Goal: Obtain resource: Download file/media

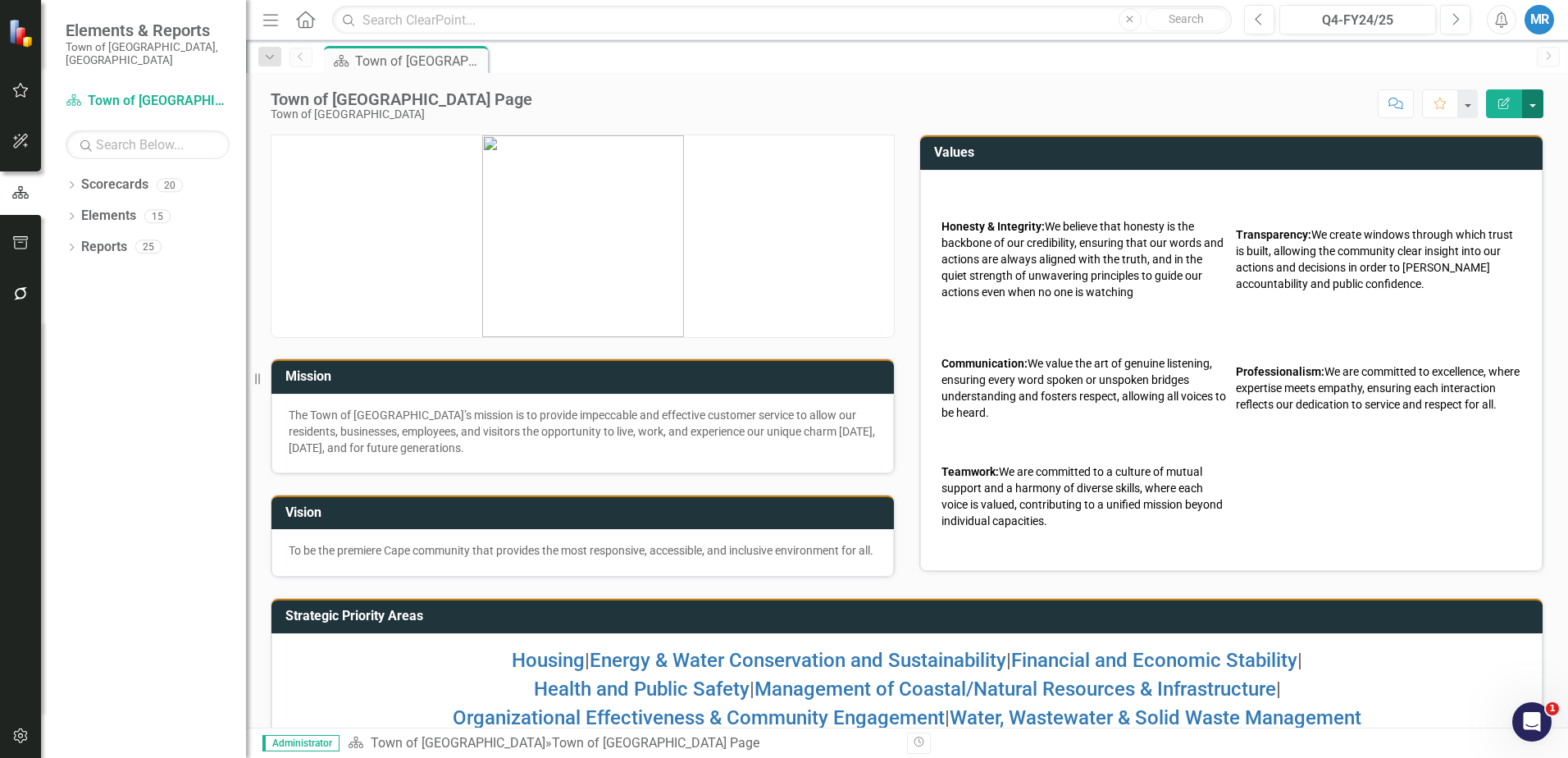
click at [1535, 100] on button "button" at bounding box center [1532, 104] width 21 height 29
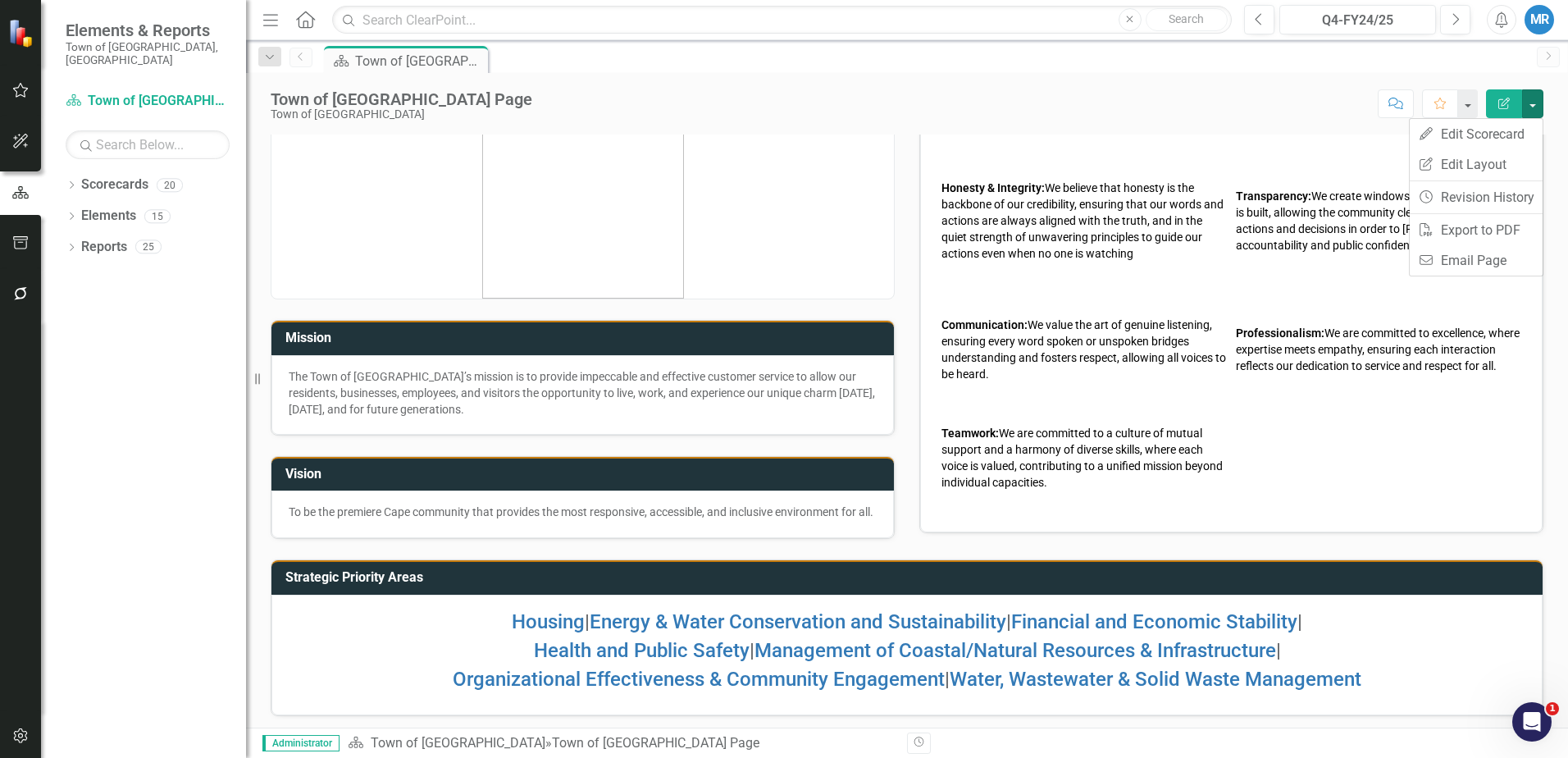
scroll to position [59, 0]
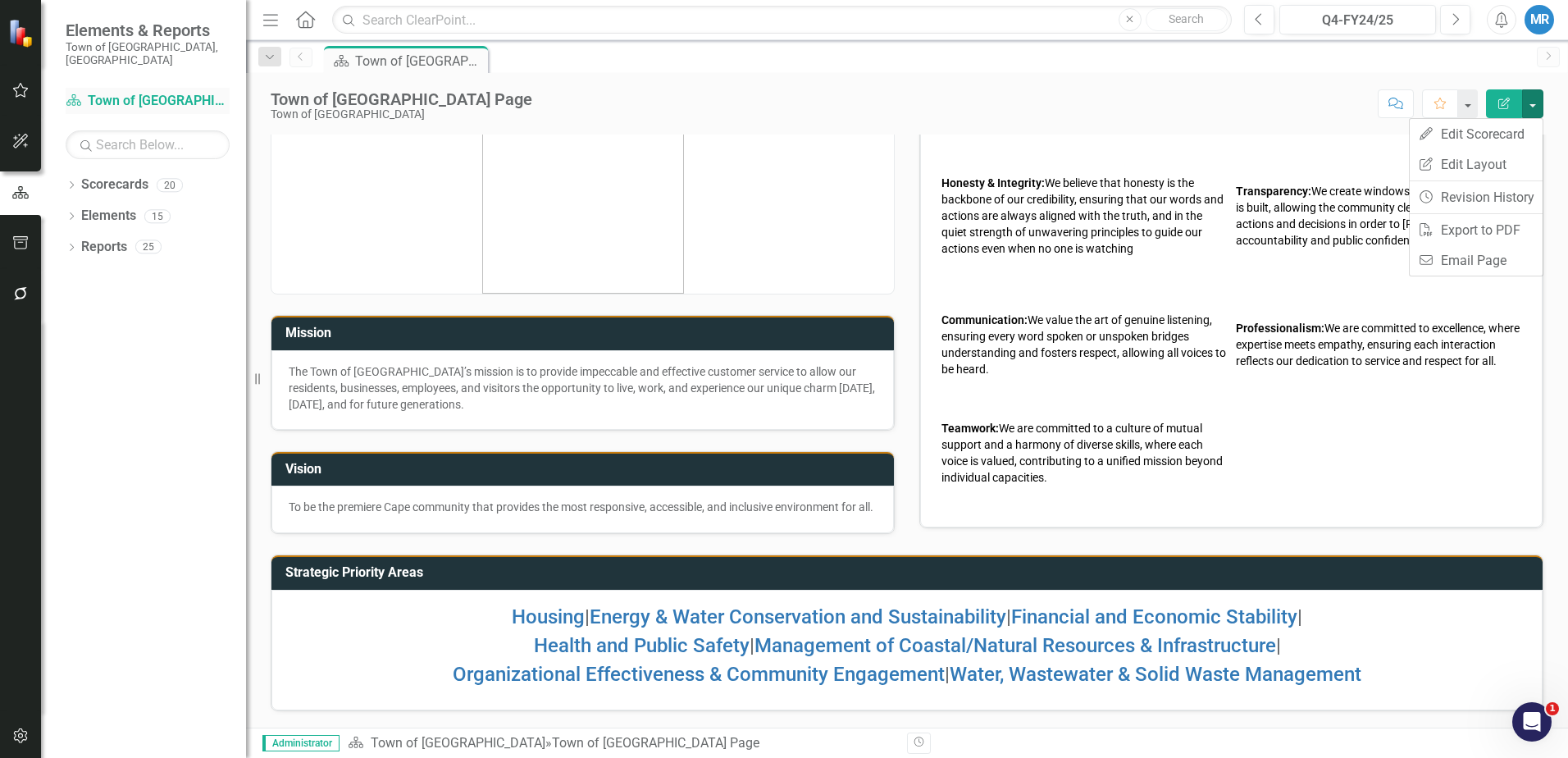
click at [138, 92] on link "Scorecard Town of [GEOGRAPHIC_DATA]" at bounding box center [147, 101] width 164 height 19
click at [103, 176] on link "Scorecards" at bounding box center [115, 185] width 67 height 19
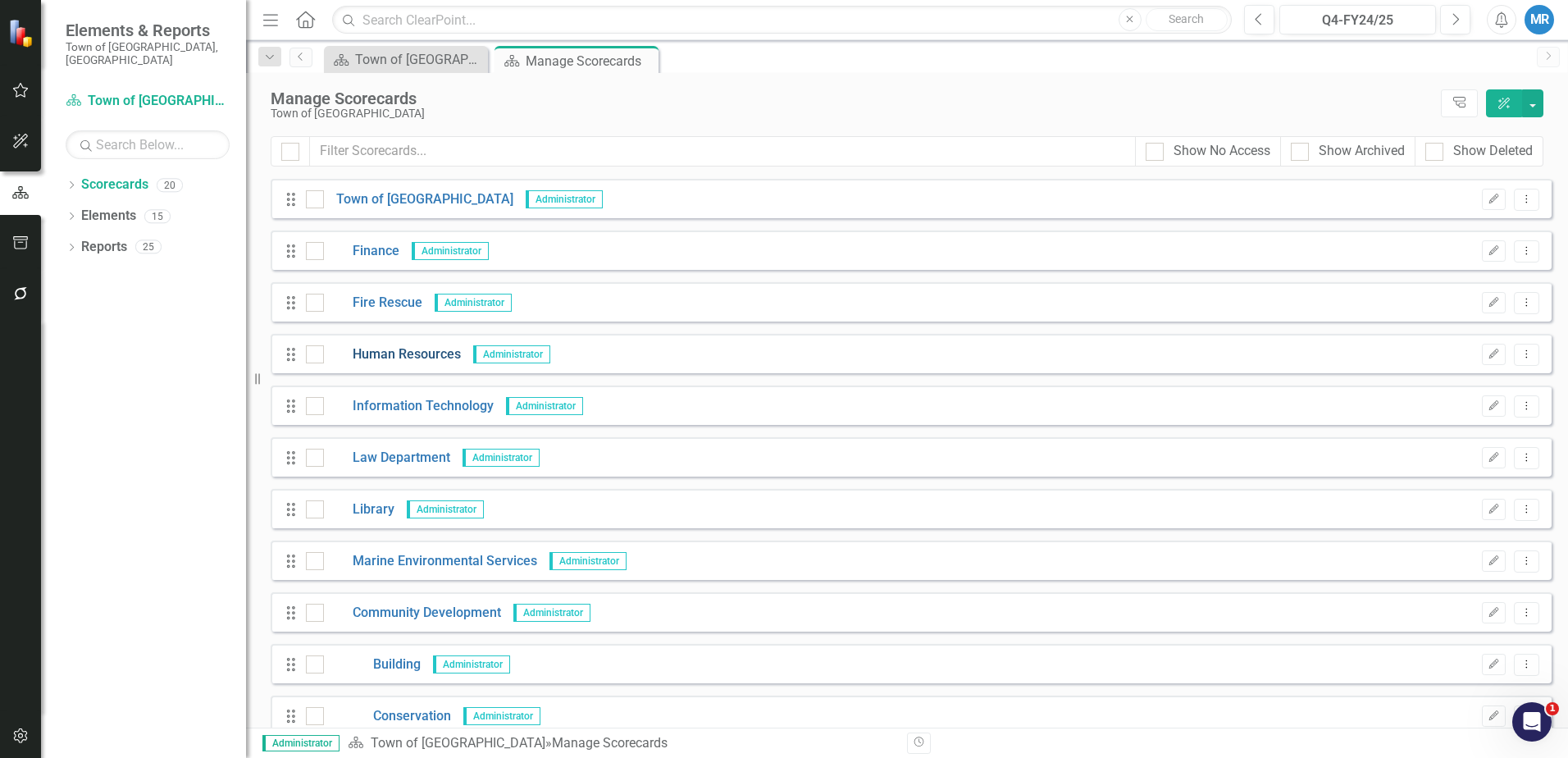
click at [415, 354] on link "Human Resources" at bounding box center [392, 354] width 137 height 19
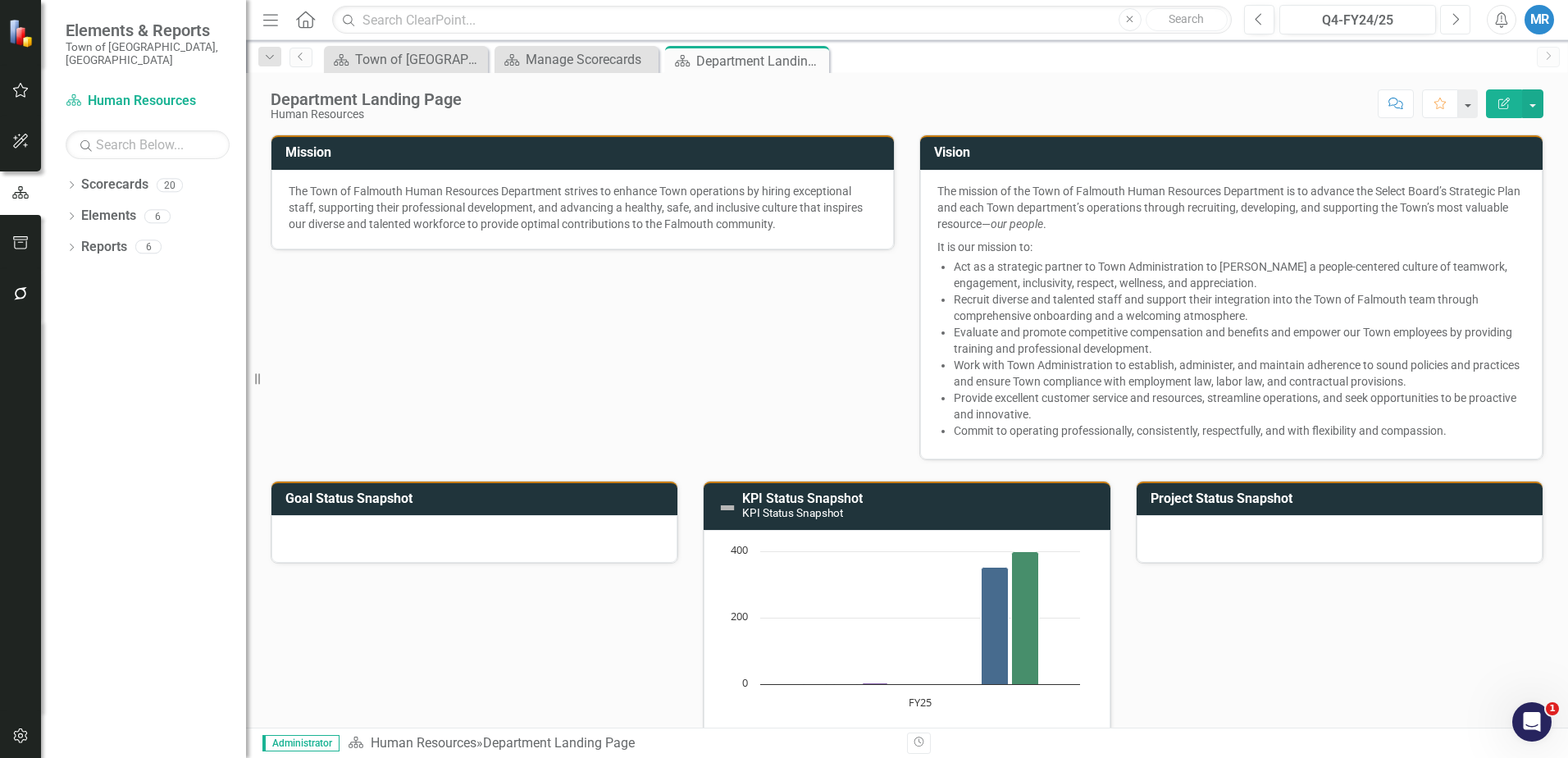
click at [1458, 18] on icon "button" at bounding box center [1457, 19] width 7 height 12
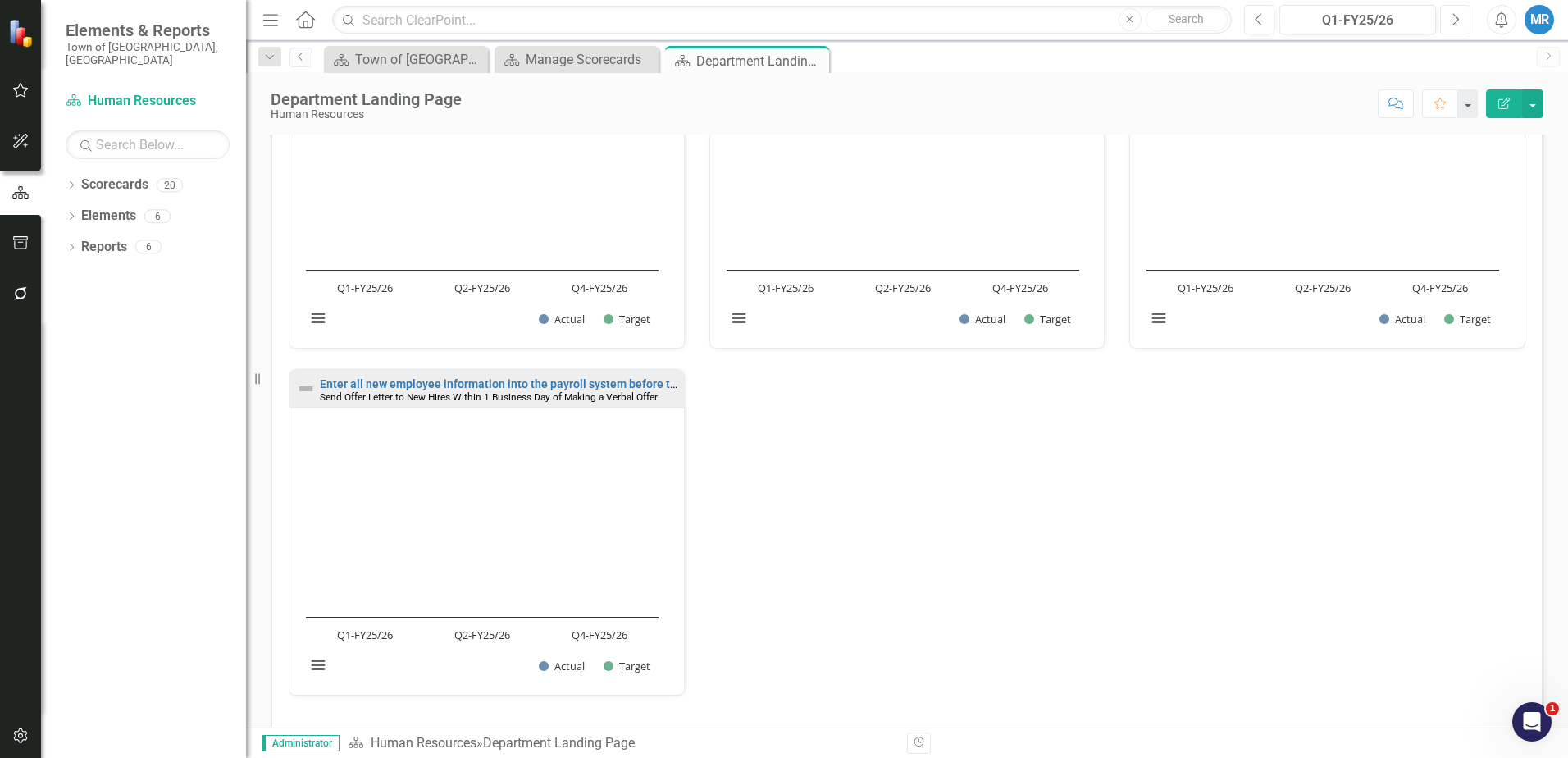
scroll to position [795, 0]
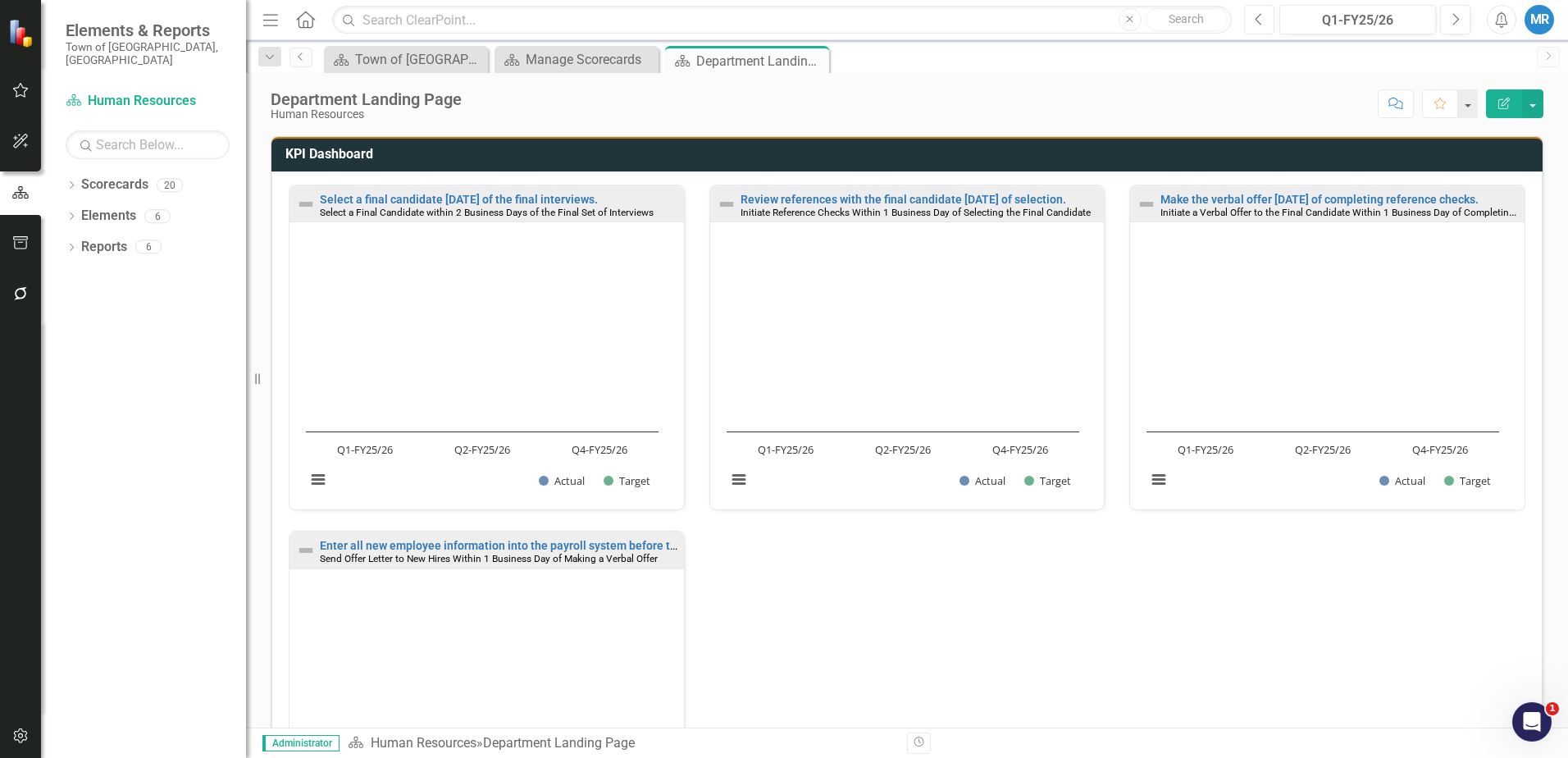
click at [1261, 14] on icon "button" at bounding box center [1258, 19] width 7 height 12
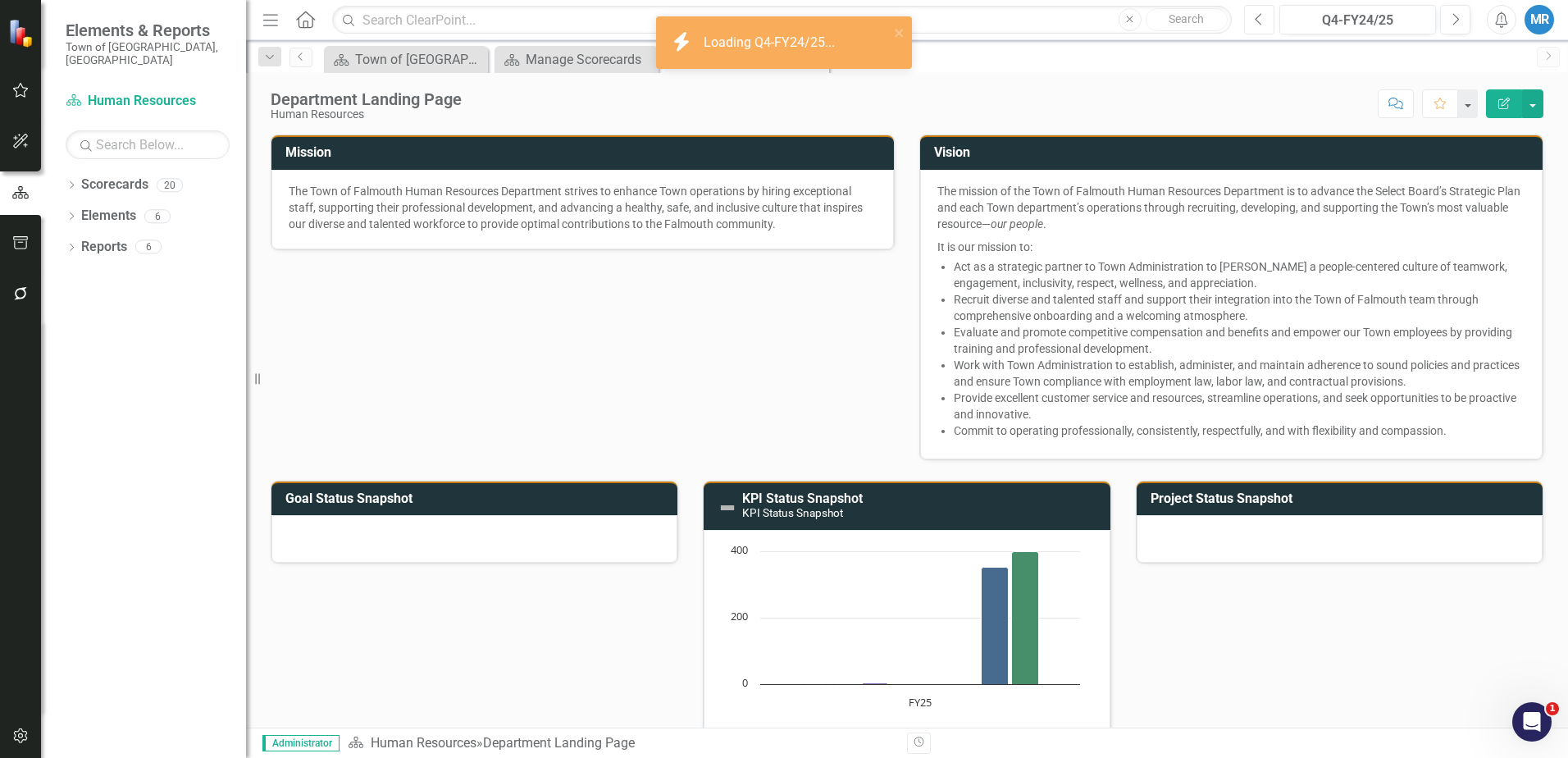
click at [1261, 16] on icon "Previous" at bounding box center [1259, 19] width 9 height 14
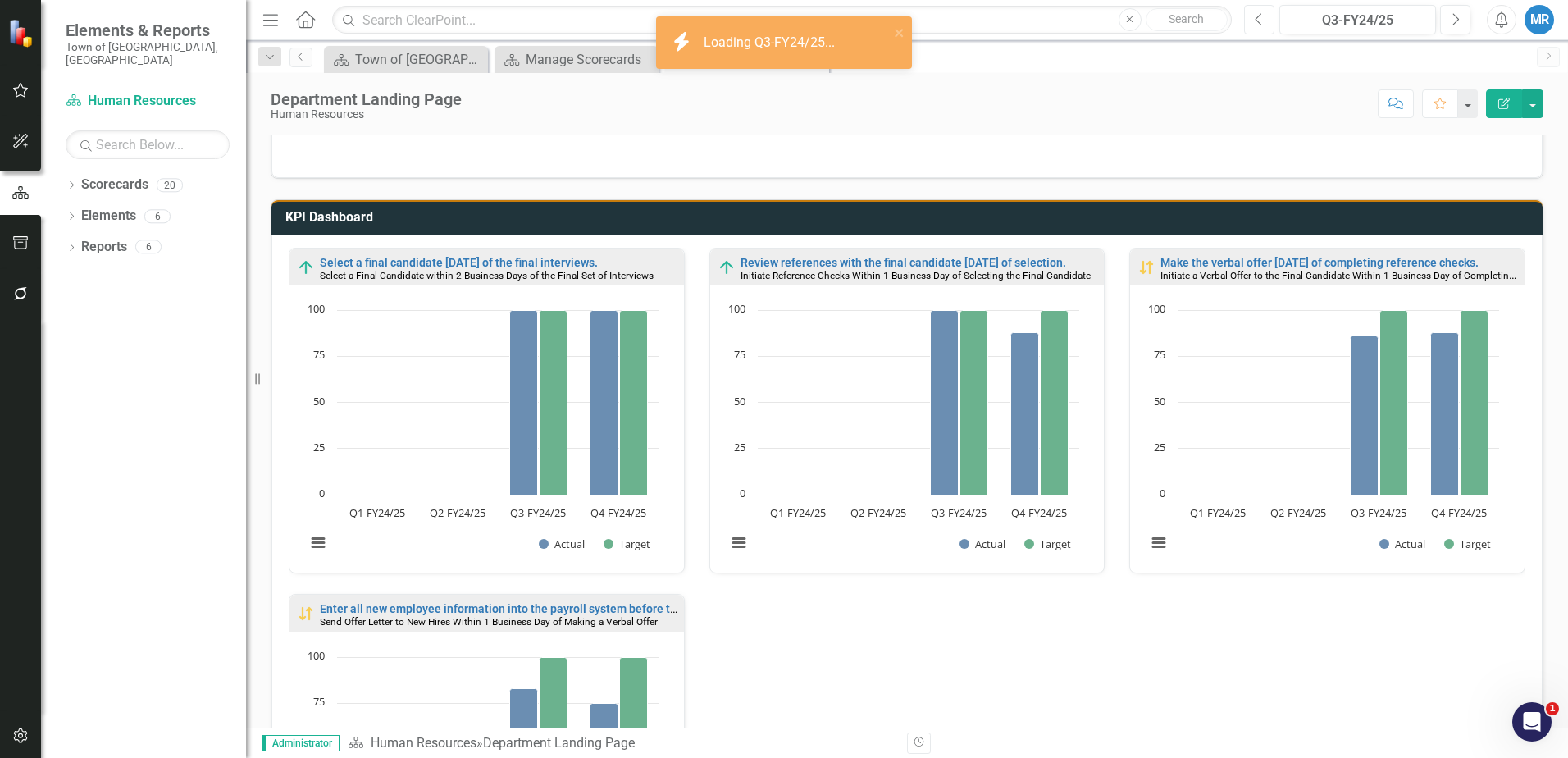
scroll to position [738, 0]
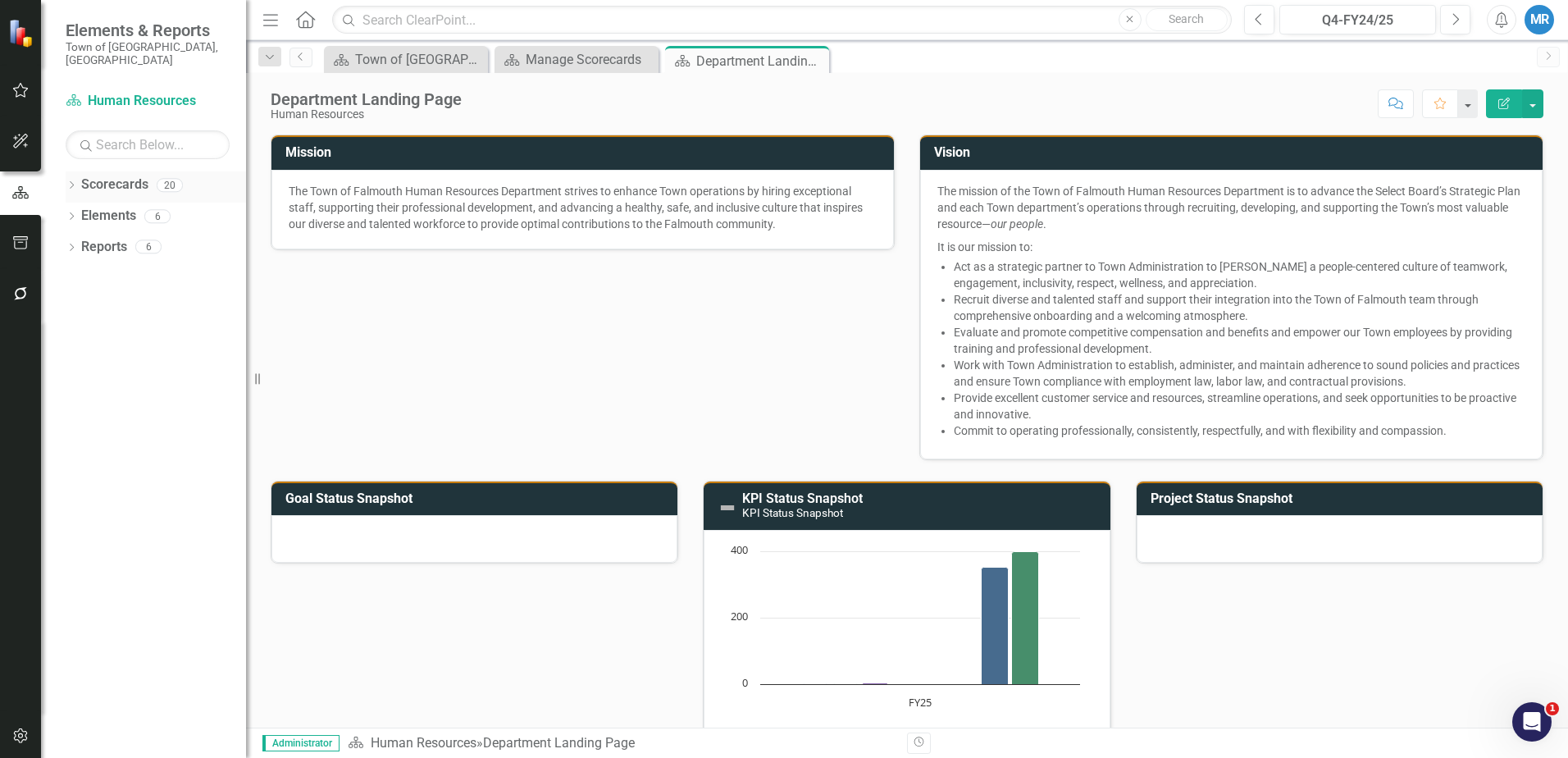
click at [116, 176] on link "Scorecards" at bounding box center [115, 185] width 67 height 19
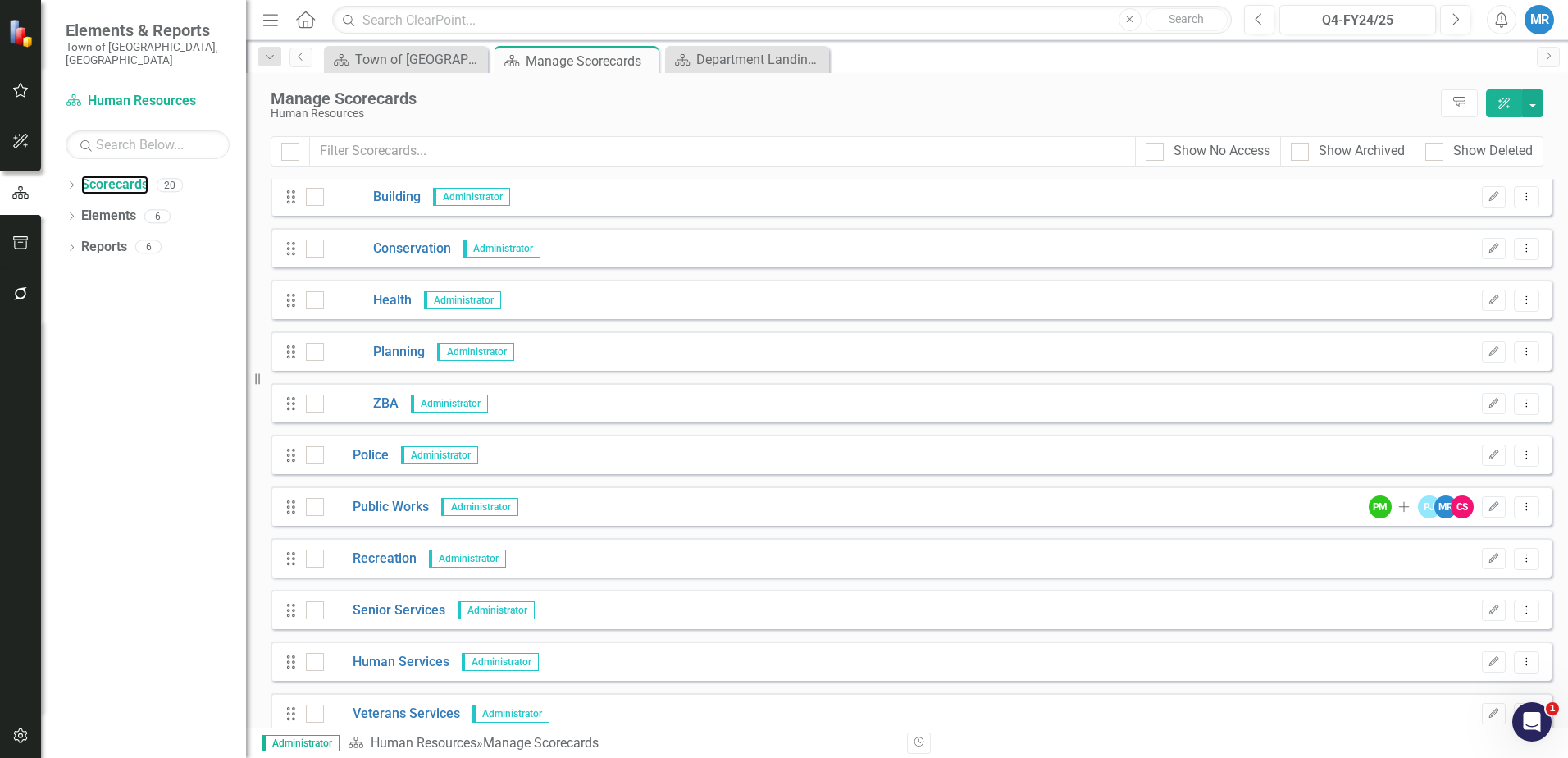
scroll to position [485, 0]
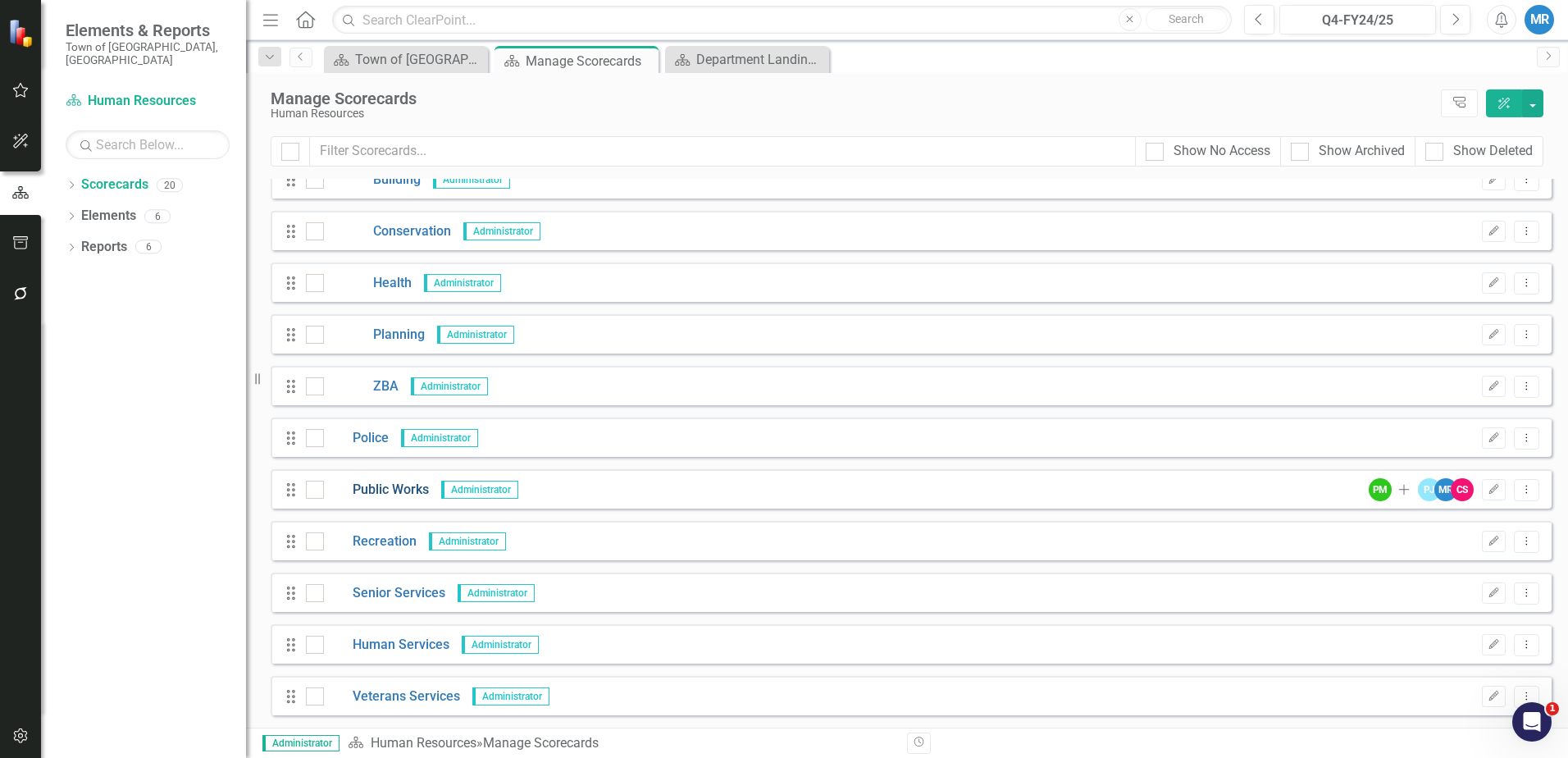
click at [403, 486] on link "Public Works" at bounding box center [376, 490] width 105 height 19
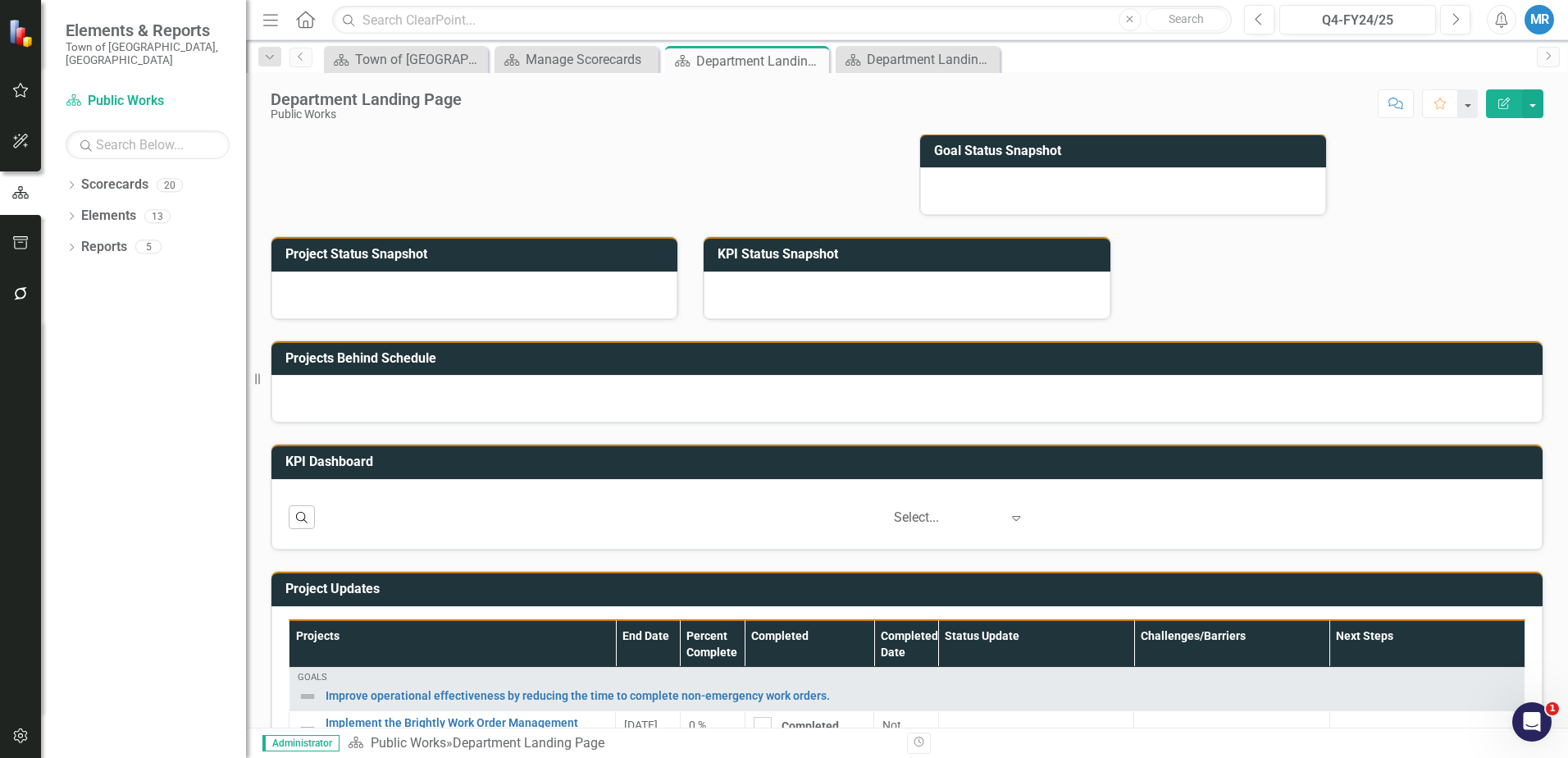
scroll to position [577, 0]
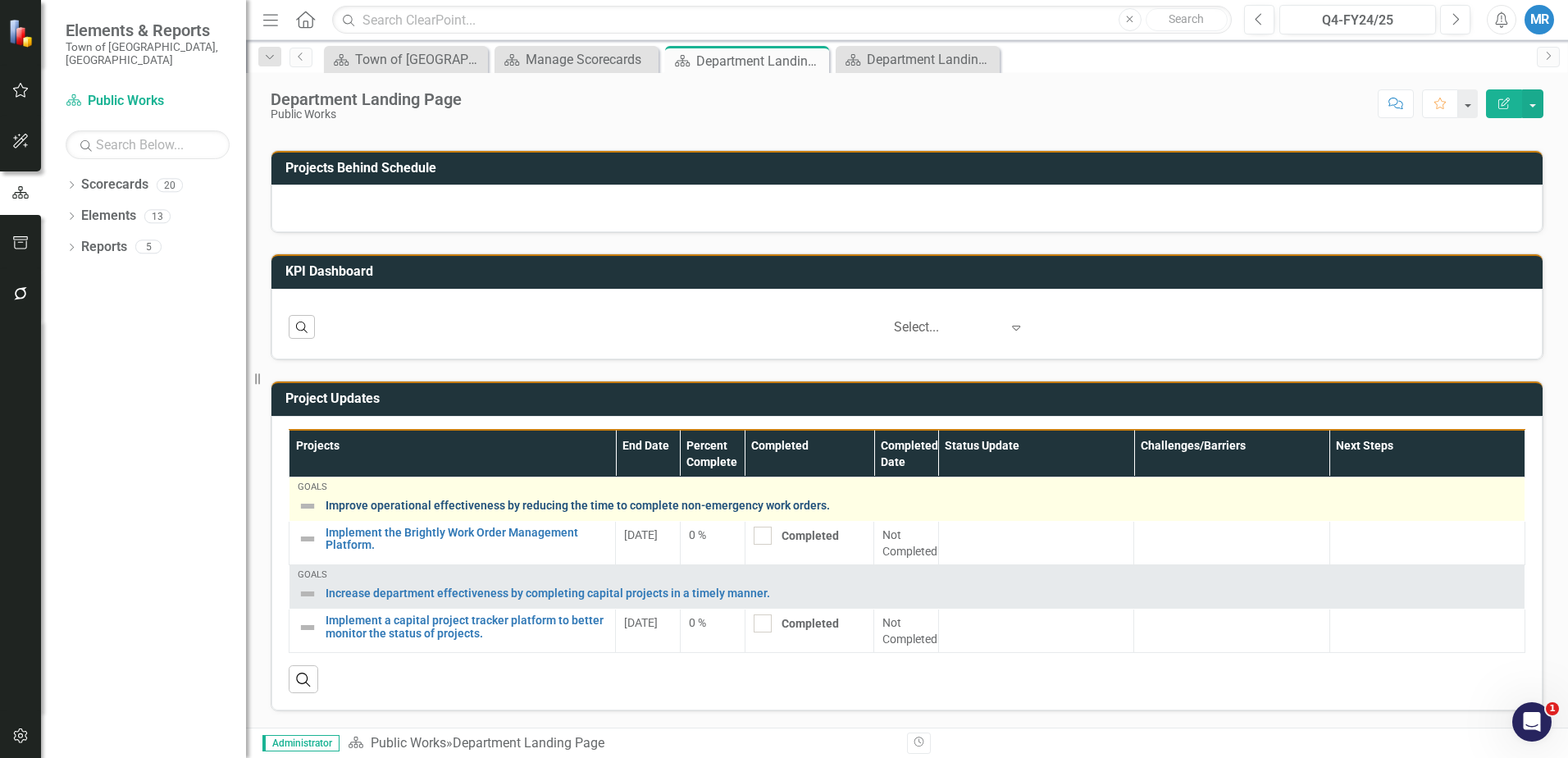
click at [448, 506] on link "Improve operational effectiveness by reducing the time to complete non-emergenc…" at bounding box center [921, 506] width 1191 height 12
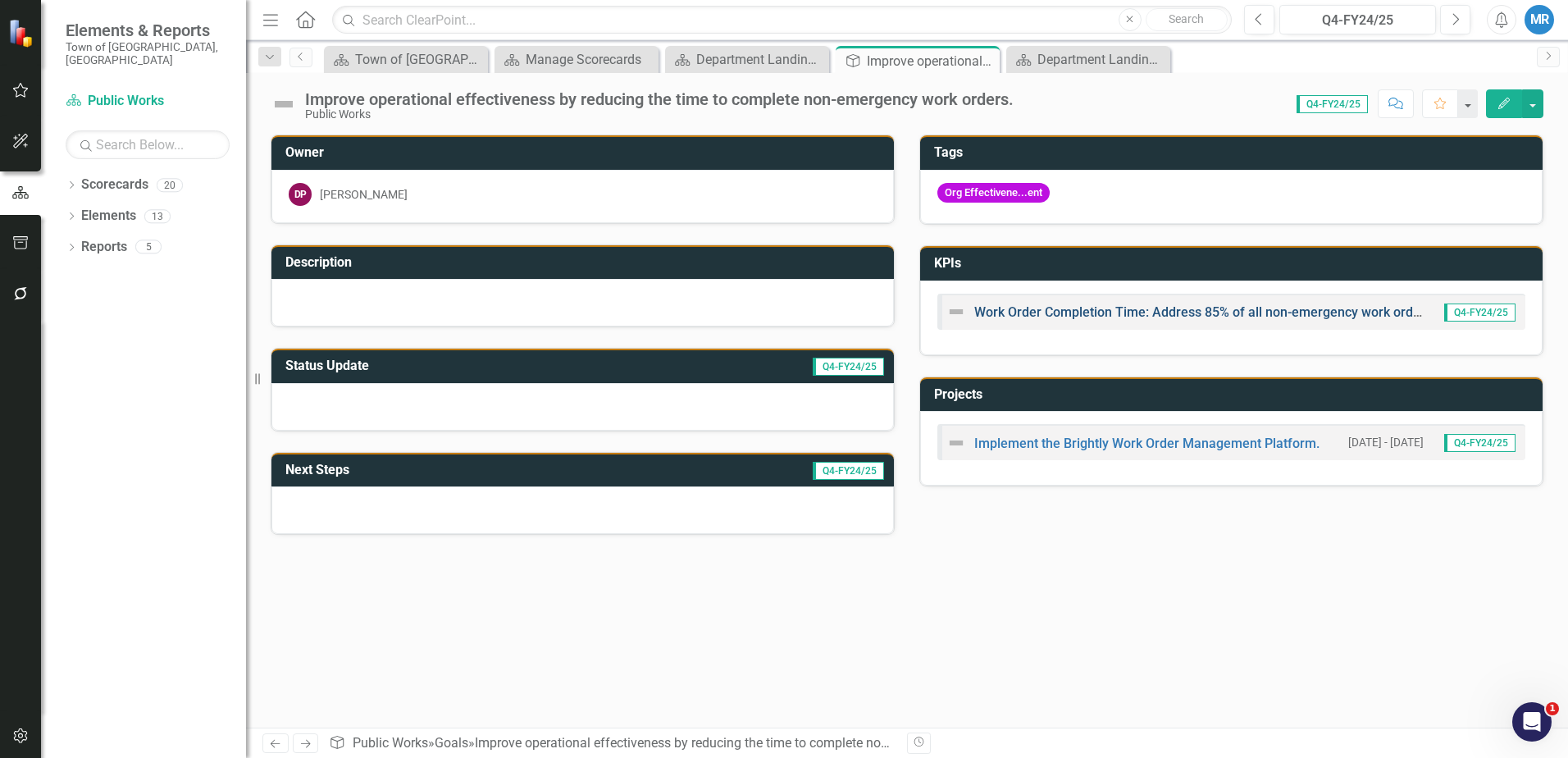
click at [1148, 312] on link "Work Order Completion Time: Address 85% of all non-emergency work orders within…" at bounding box center [1284, 312] width 621 height 15
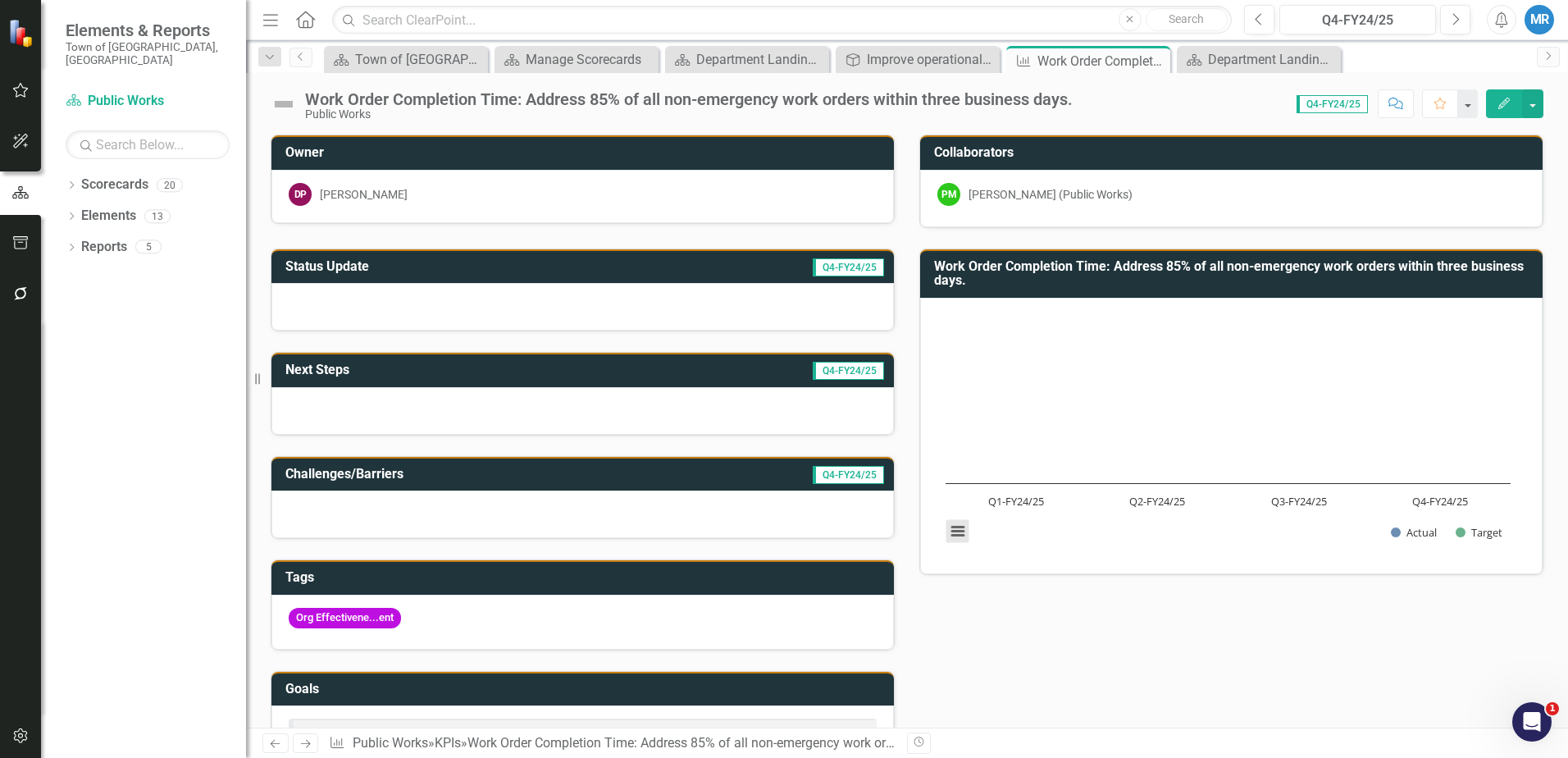
click at [955, 529] on button "View chart menu, Chart" at bounding box center [957, 531] width 23 height 23
click at [954, 533] on div "Download PNG image Download JPEG image Download PDF document Download SVG vecto…" at bounding box center [1025, 462] width 206 height 160
click at [1528, 717] on icon "Open Intercom Messenger" at bounding box center [1530, 720] width 27 height 27
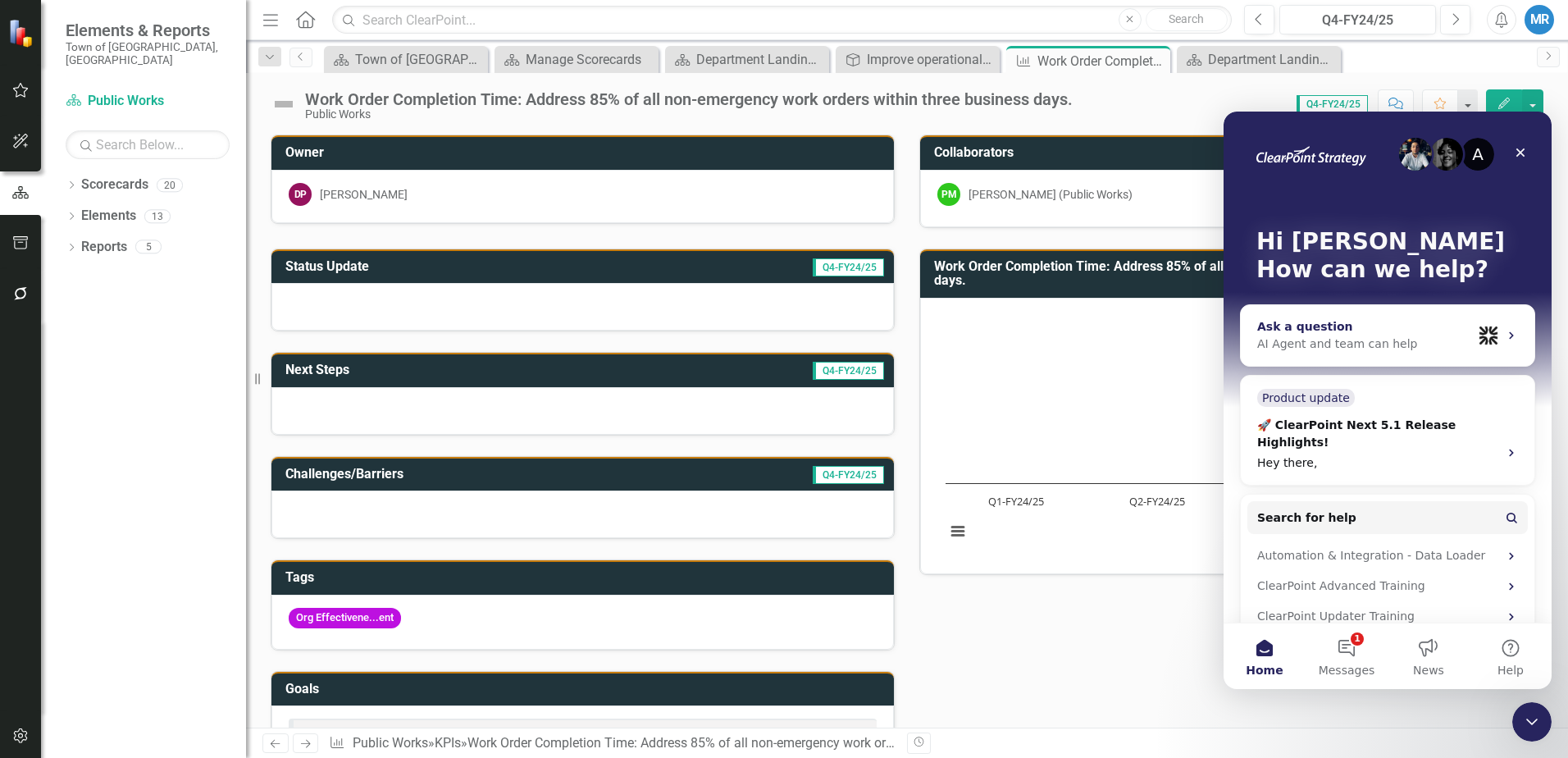
click at [1288, 342] on div "AI Agent and team can help" at bounding box center [1364, 344] width 215 height 17
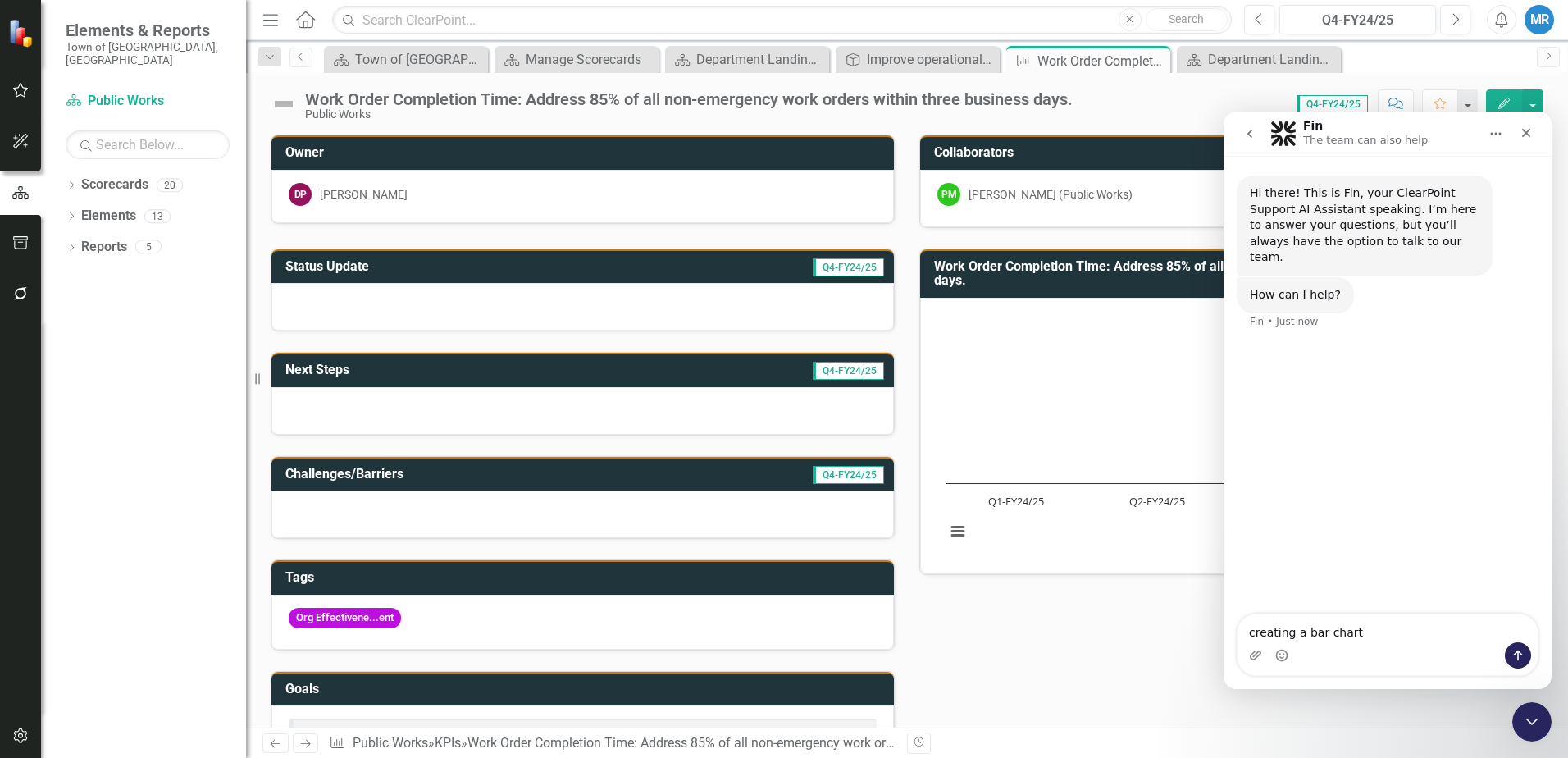
type textarea "creating a bar chart"
click at [1523, 658] on icon "Send a message…" at bounding box center [1517, 655] width 13 height 13
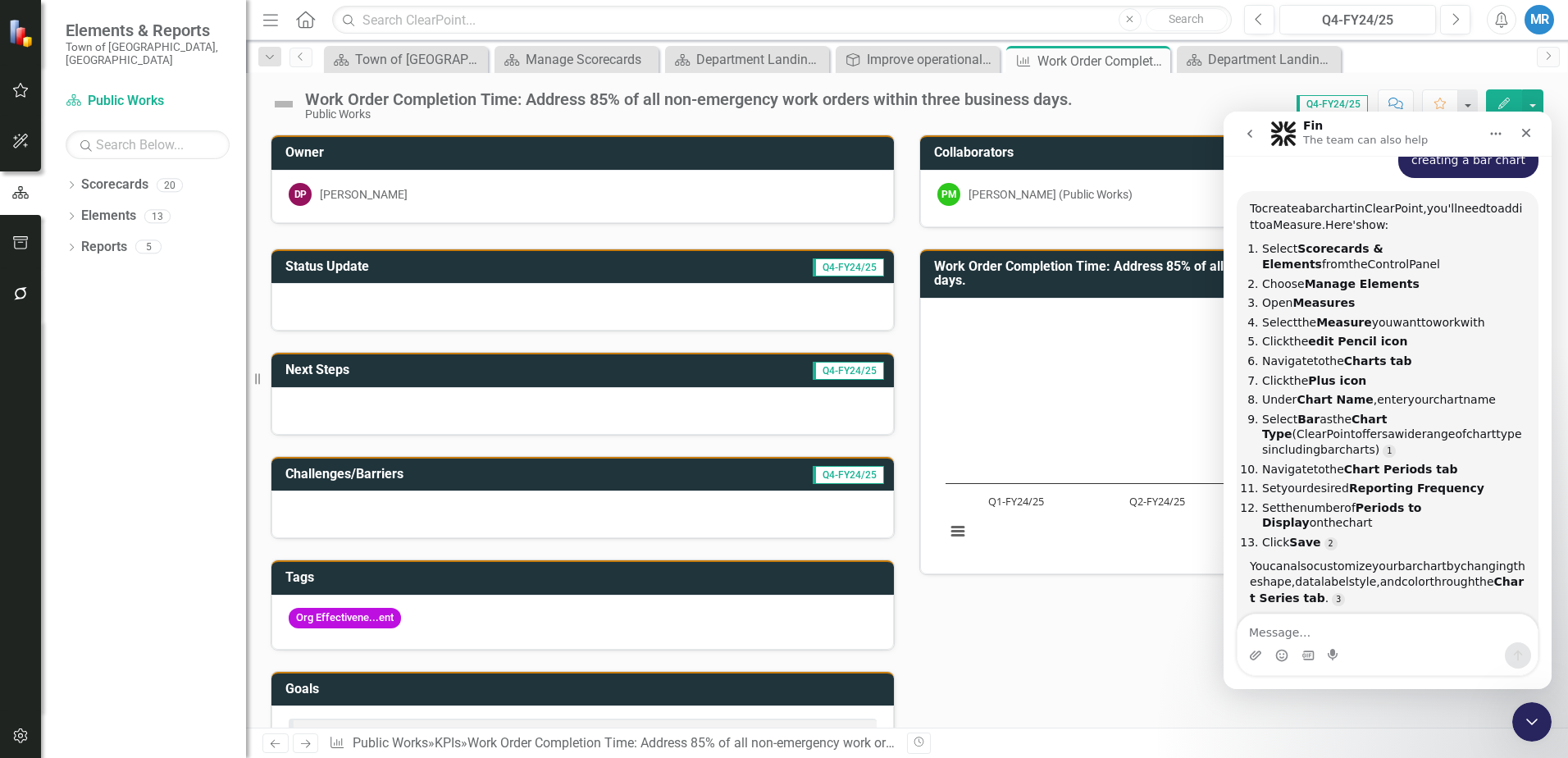
scroll to position [193, 0]
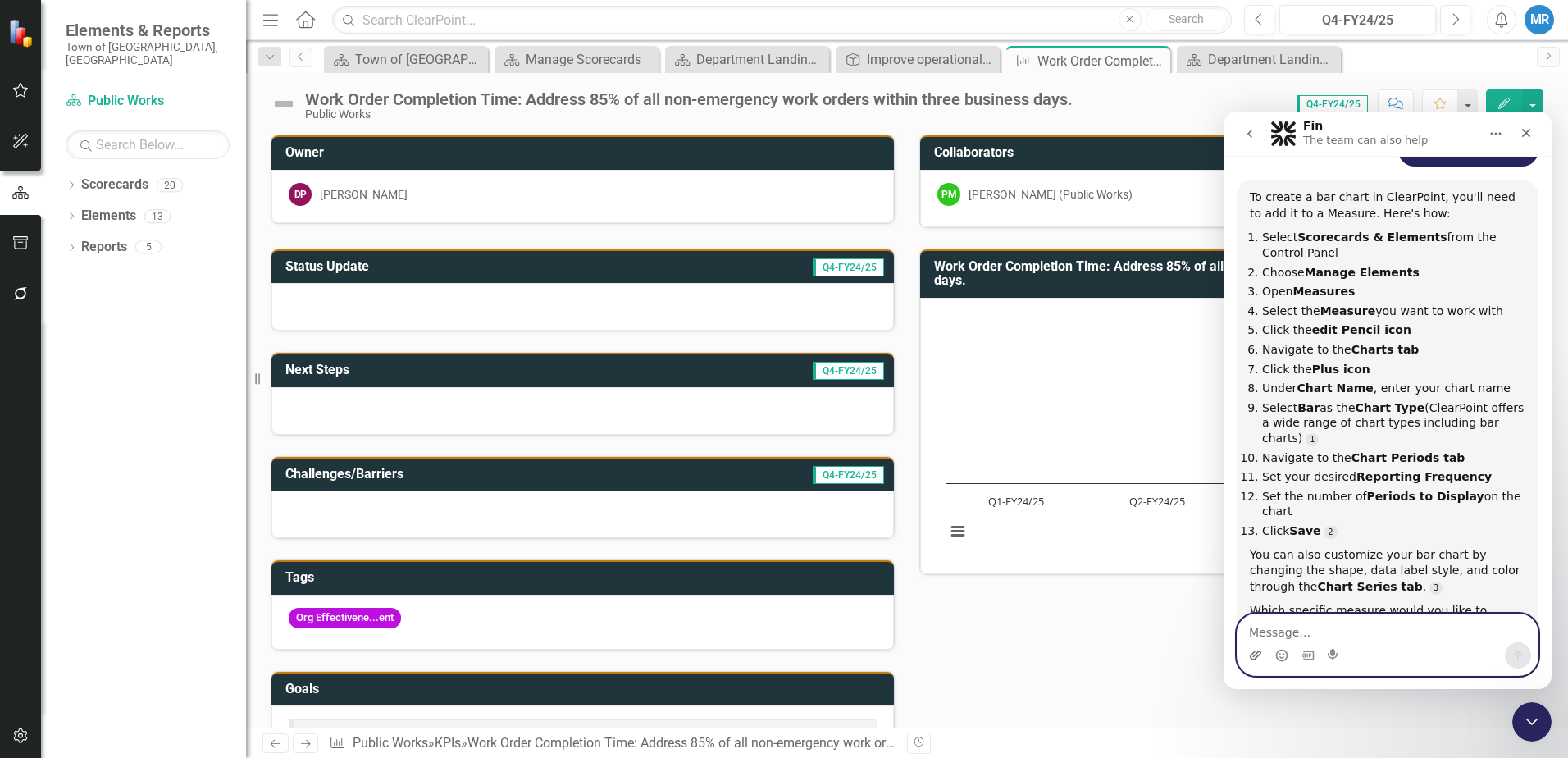
click at [1250, 654] on icon "Upload attachment" at bounding box center [1255, 655] width 13 height 13
click at [1493, 131] on icon "Home" at bounding box center [1495, 133] width 13 height 13
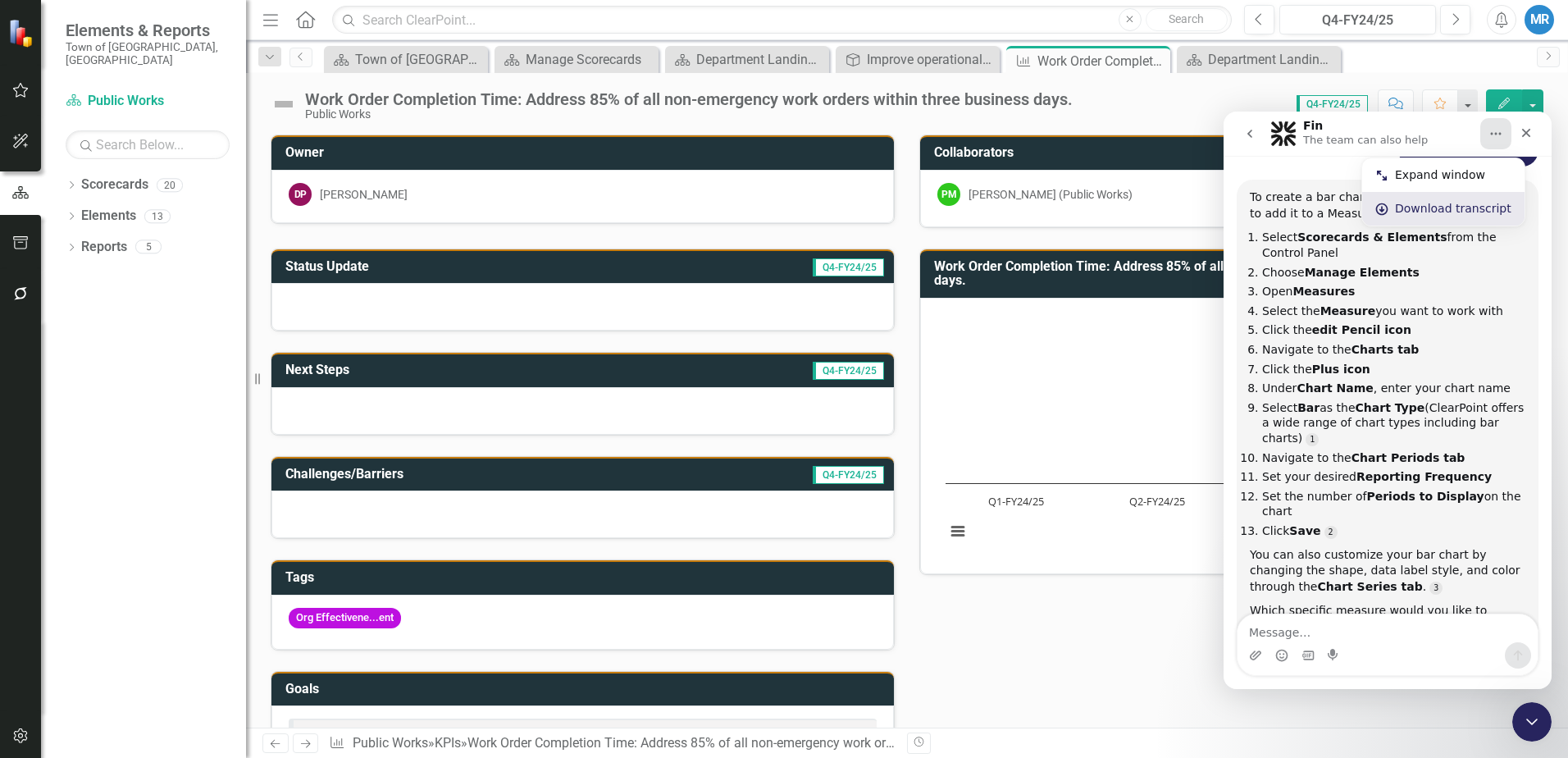
click at [1418, 209] on div "Download transcript" at bounding box center [1452, 209] width 116 height 17
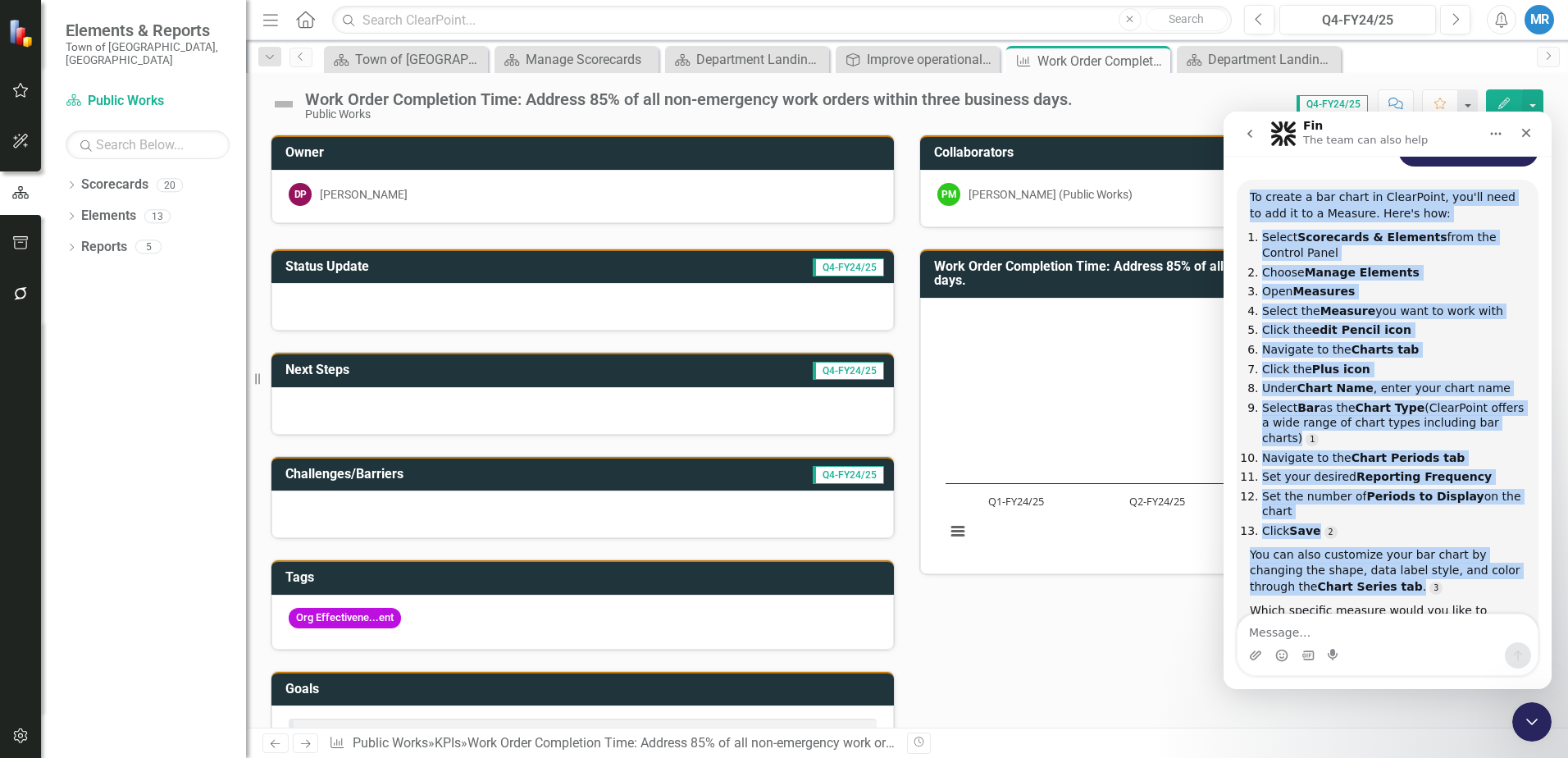
drag, startPoint x: 1250, startPoint y: 184, endPoint x: 1432, endPoint y: 538, distance: 398.0
click at [1432, 538] on div "To create a bar chart in ClearPoint, you'll need to add it to a Measure. Here's…" at bounding box center [1387, 412] width 275 height 446
copy div "To create a bar chart in ClearPoint, you'll need to add it to a Measure. Here's…"
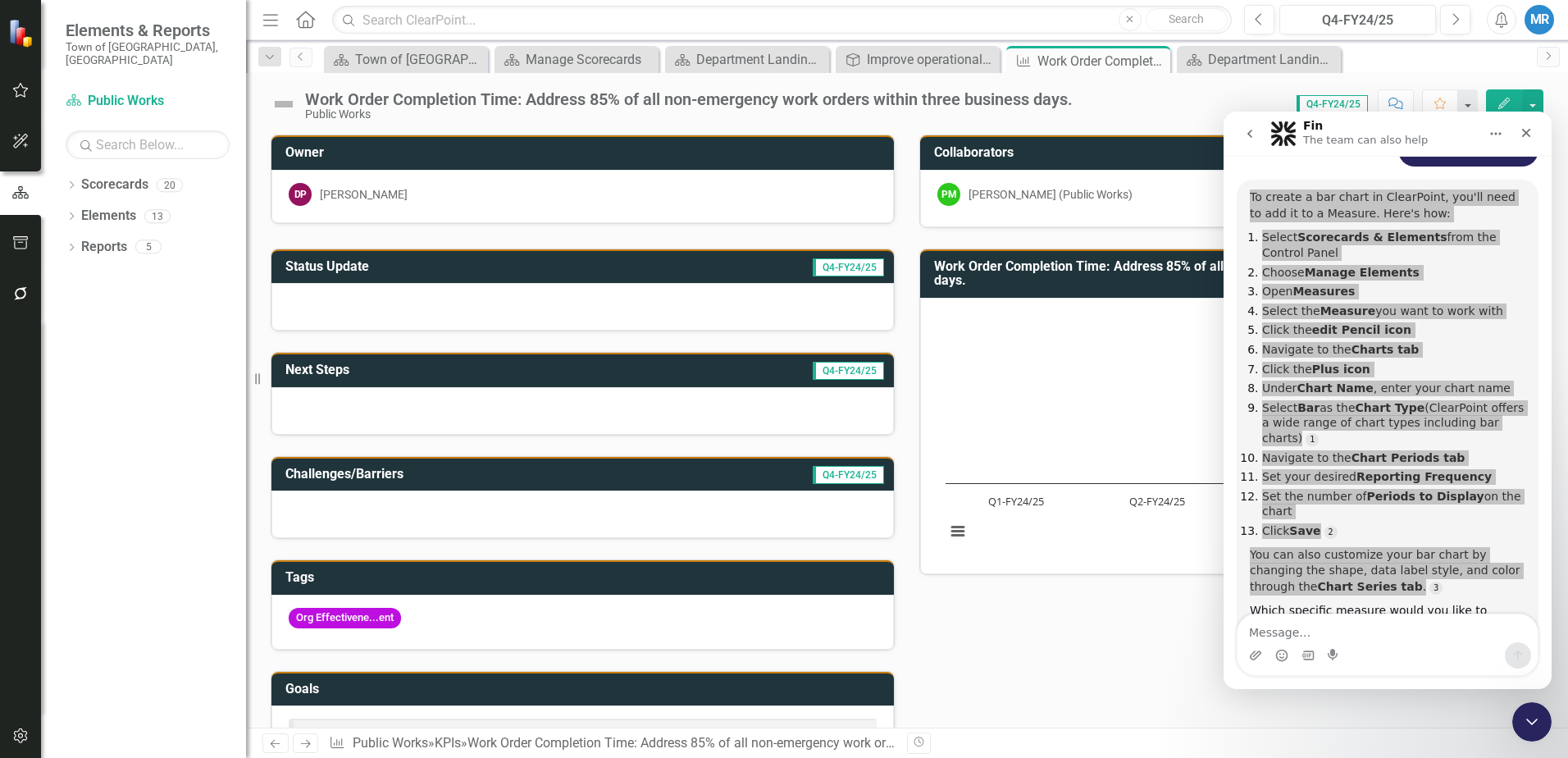
click at [1151, 716] on div "Status Update Q4-FY24/25 Next Steps Q4-FY24/25 Challenges/Barriers Q4-FY24/25 T…" at bounding box center [906, 556] width 1297 height 657
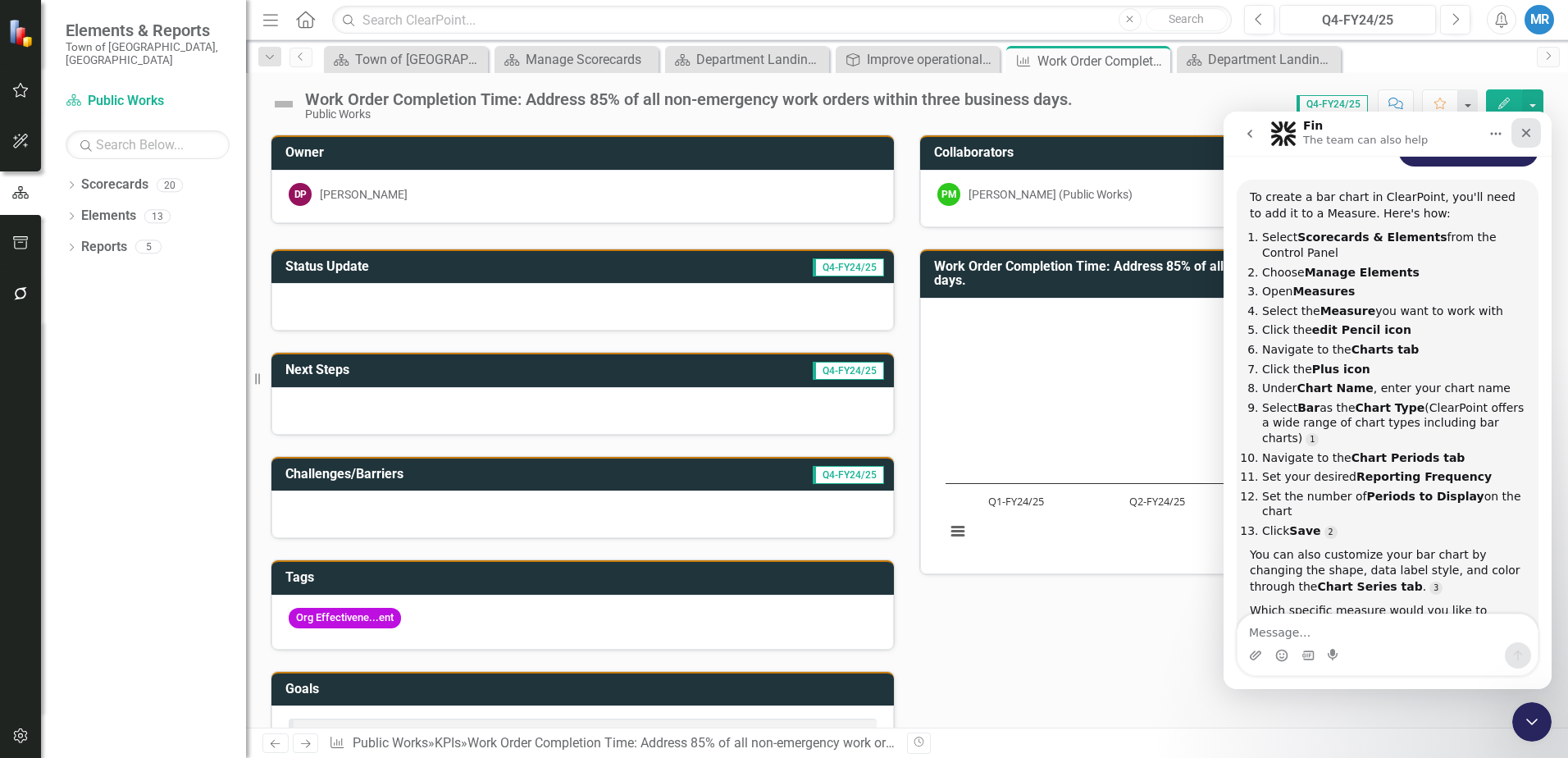
click at [1521, 125] on div "Close" at bounding box center [1526, 133] width 30 height 30
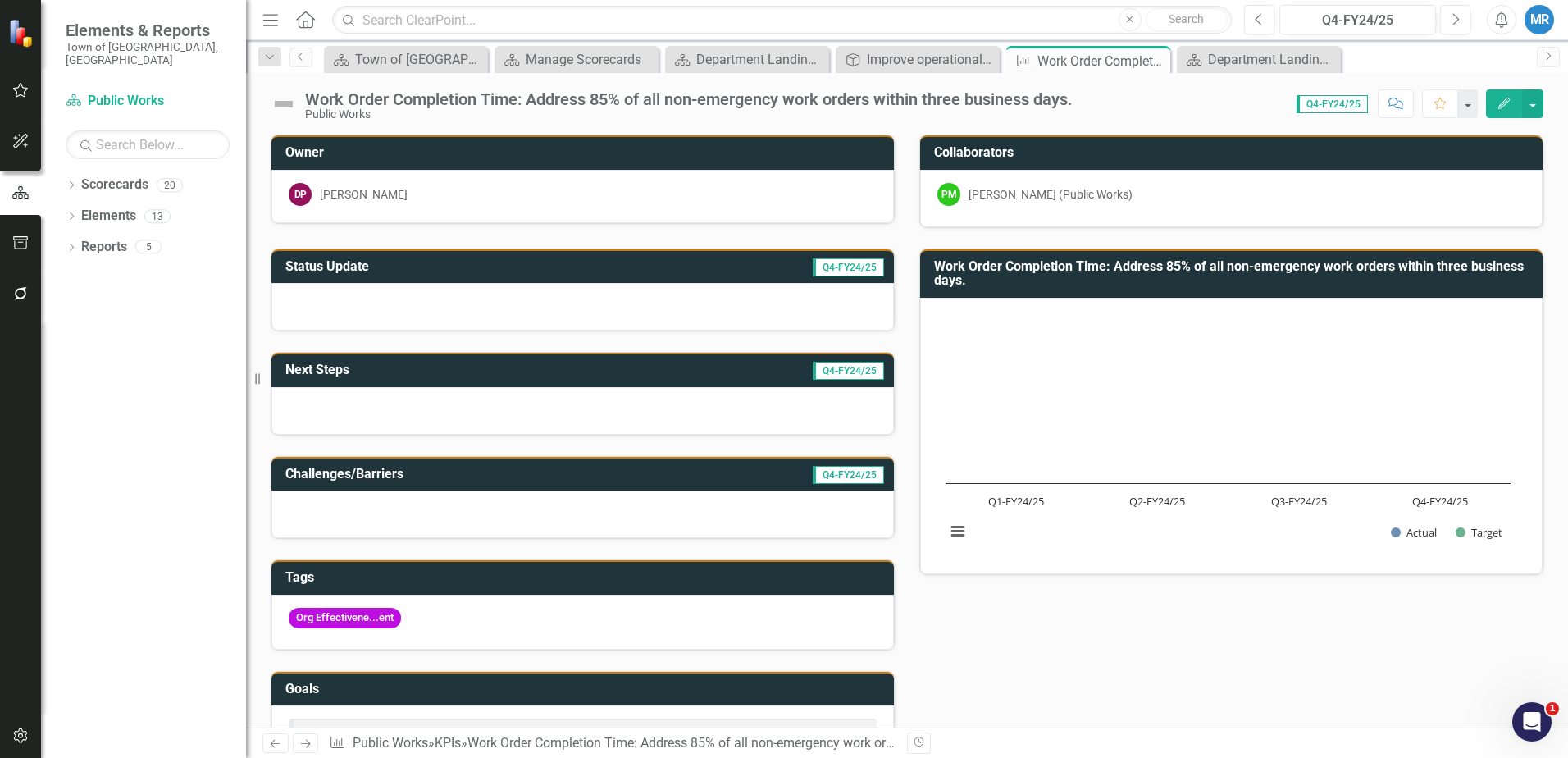
scroll to position [214, 0]
click at [15, 92] on icon "button" at bounding box center [20, 90] width 15 height 14
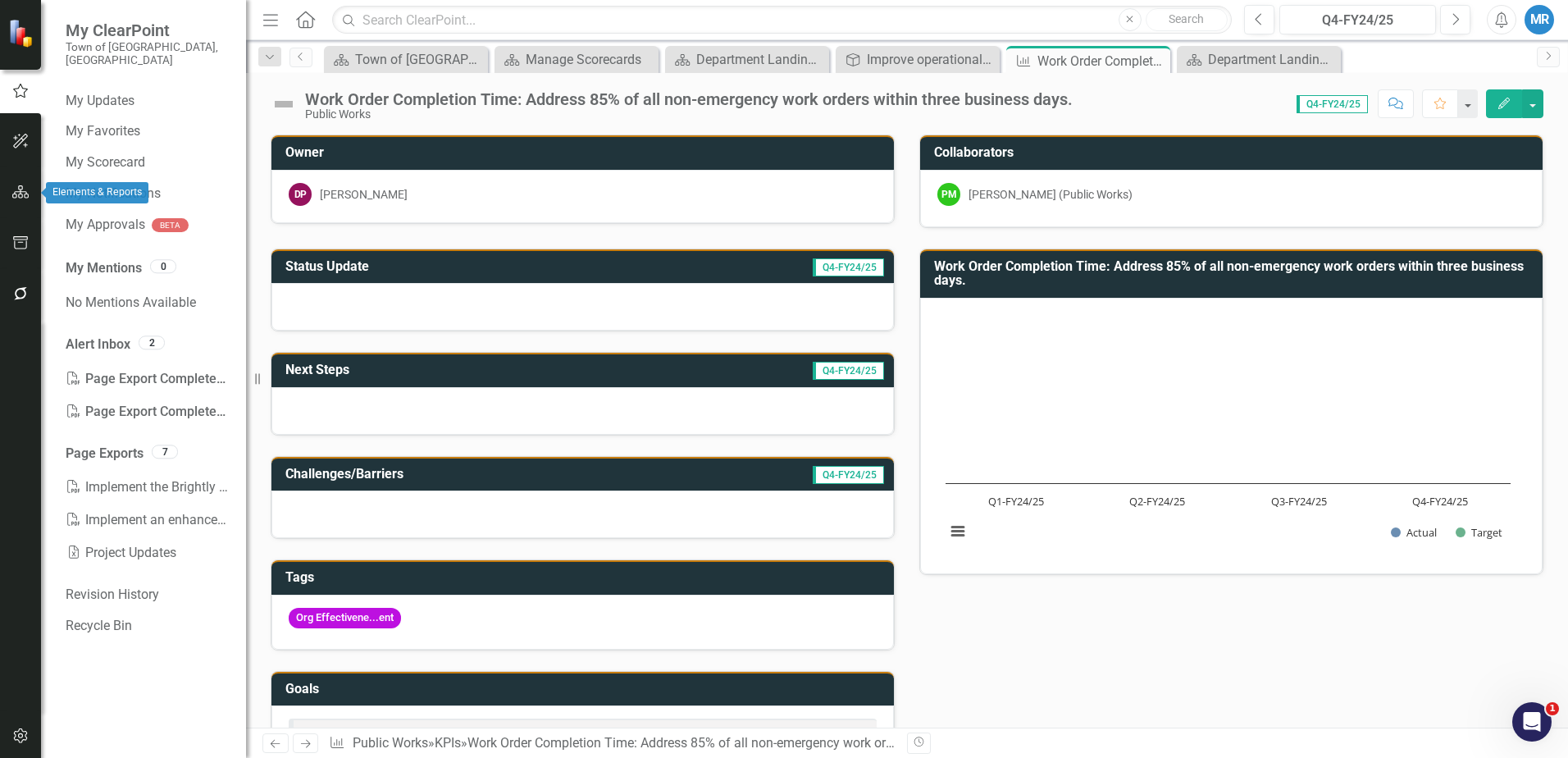
click at [22, 187] on icon "button" at bounding box center [20, 191] width 17 height 13
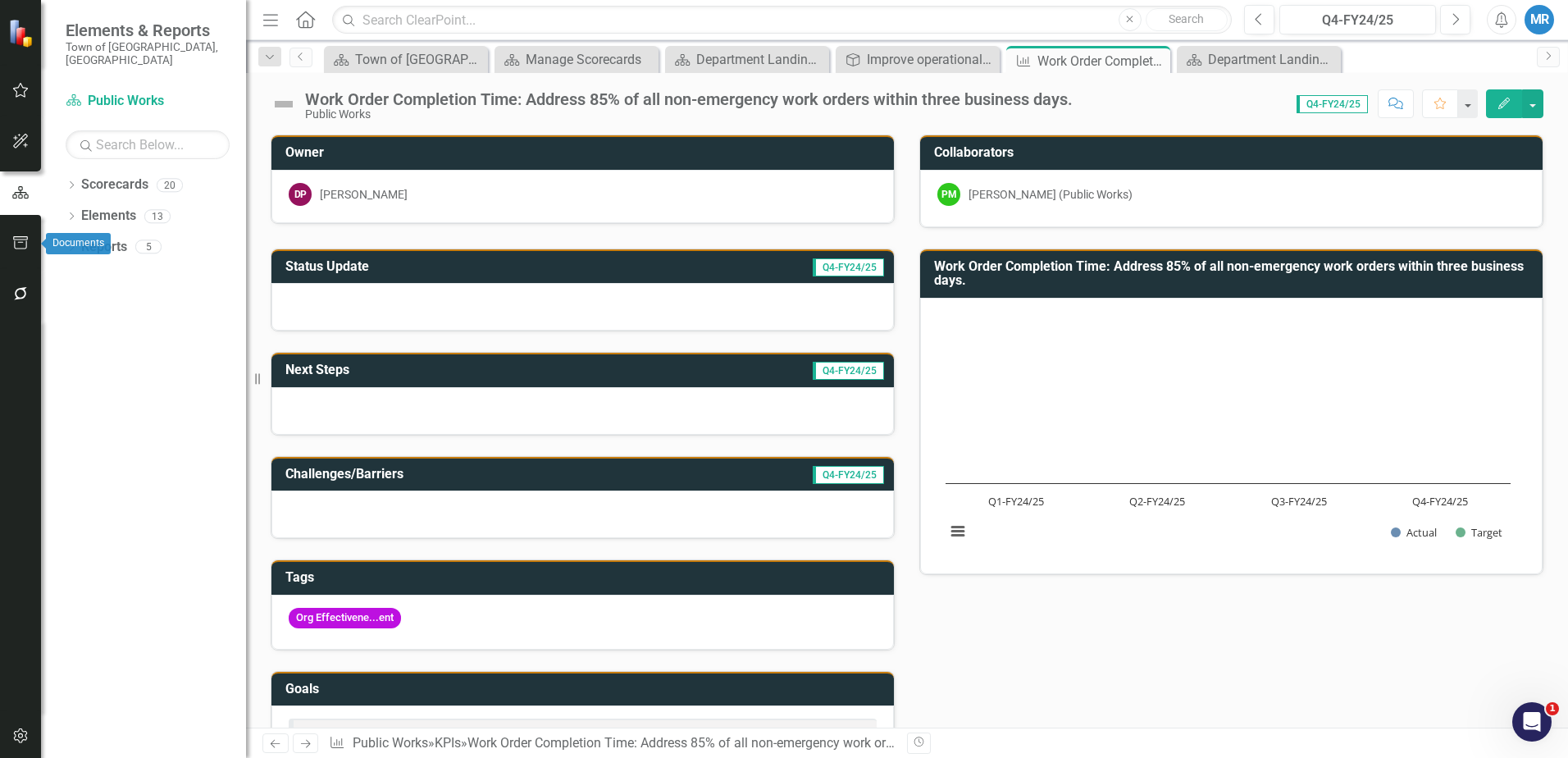
click at [18, 236] on icon "button" at bounding box center [20, 242] width 17 height 13
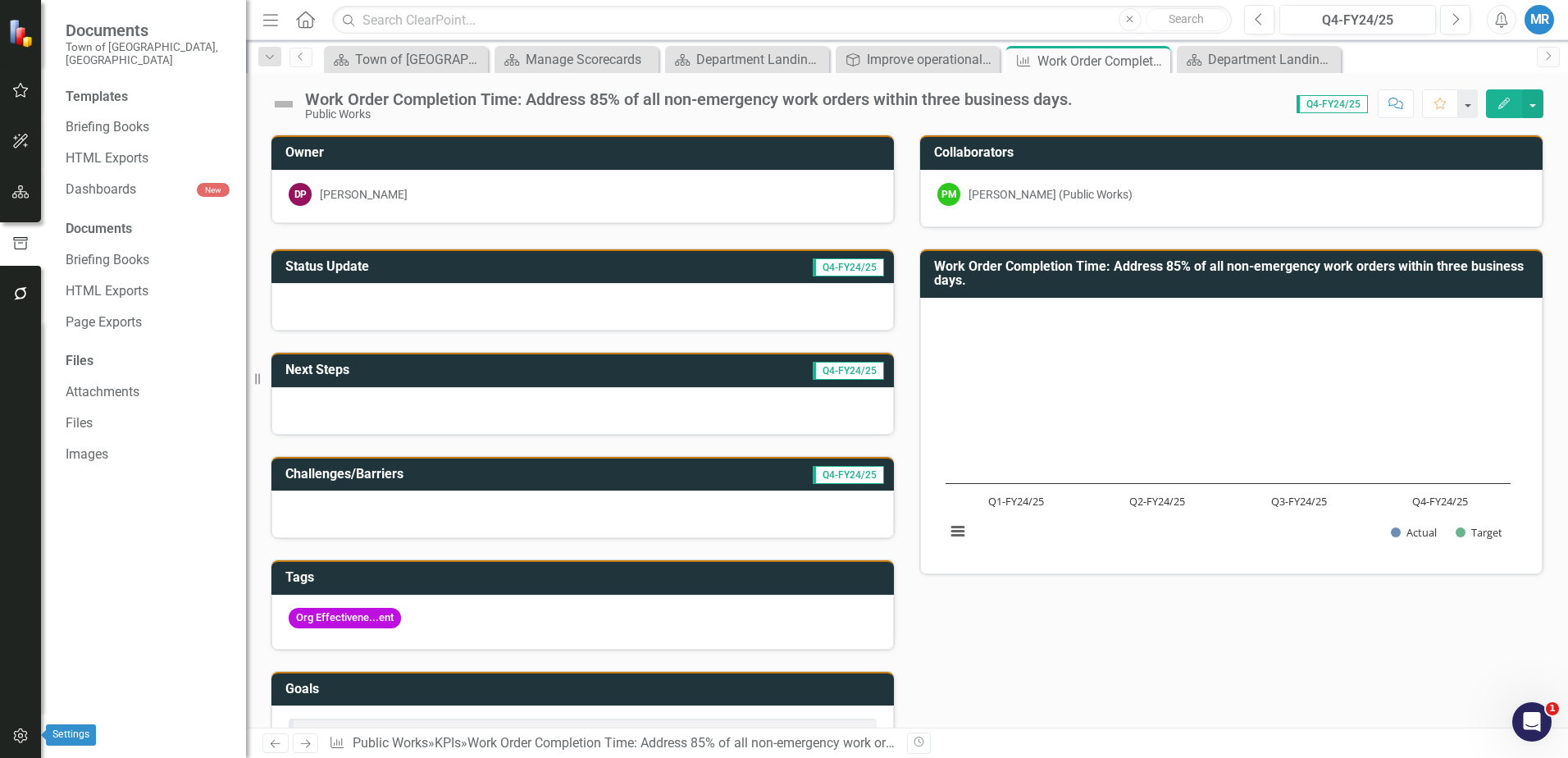
click at [23, 727] on button "button" at bounding box center [20, 737] width 37 height 35
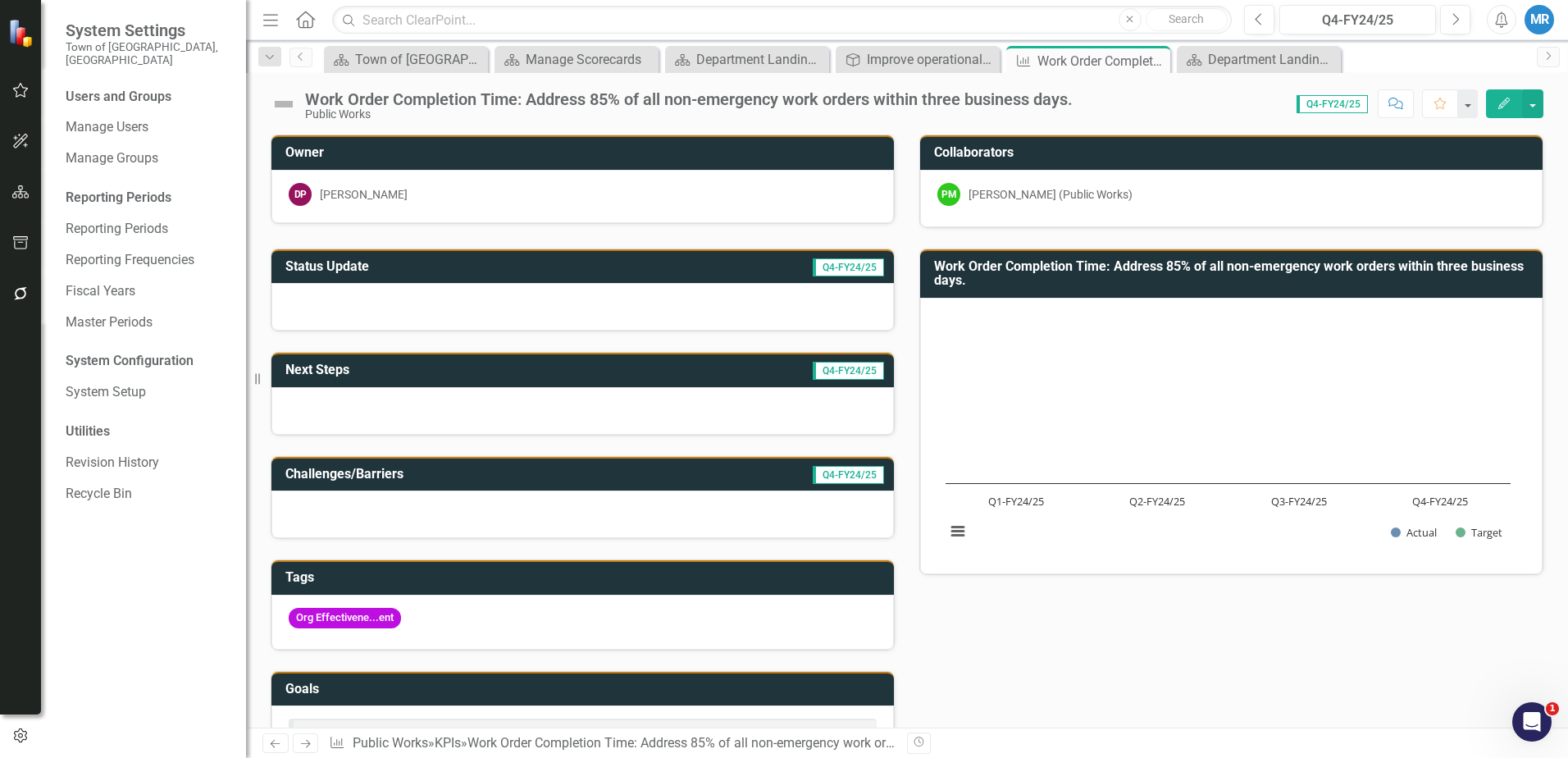
click at [20, 35] on img at bounding box center [23, 33] width 29 height 29
click at [20, 194] on icon "button" at bounding box center [20, 191] width 17 height 13
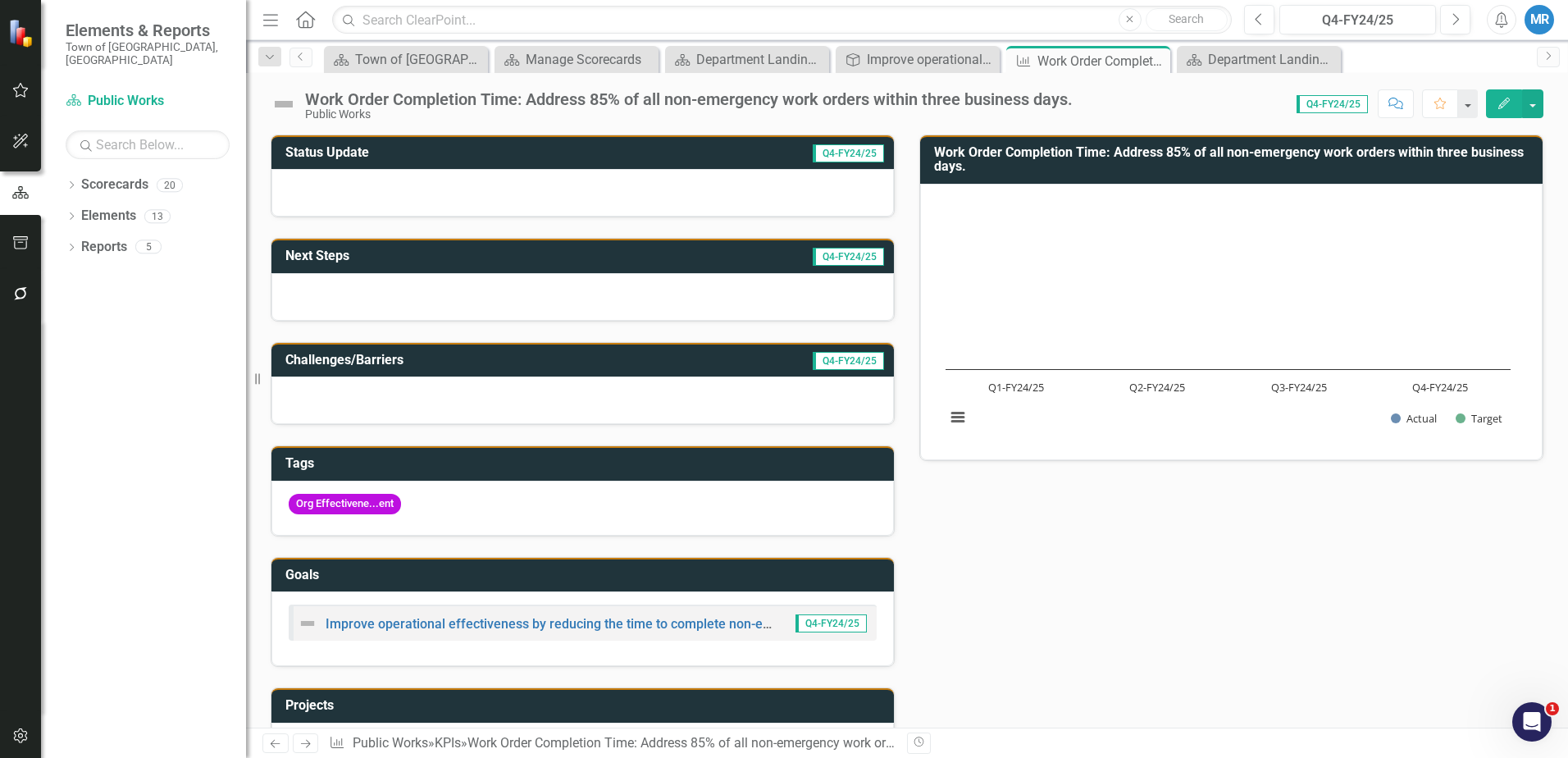
scroll to position [0, 0]
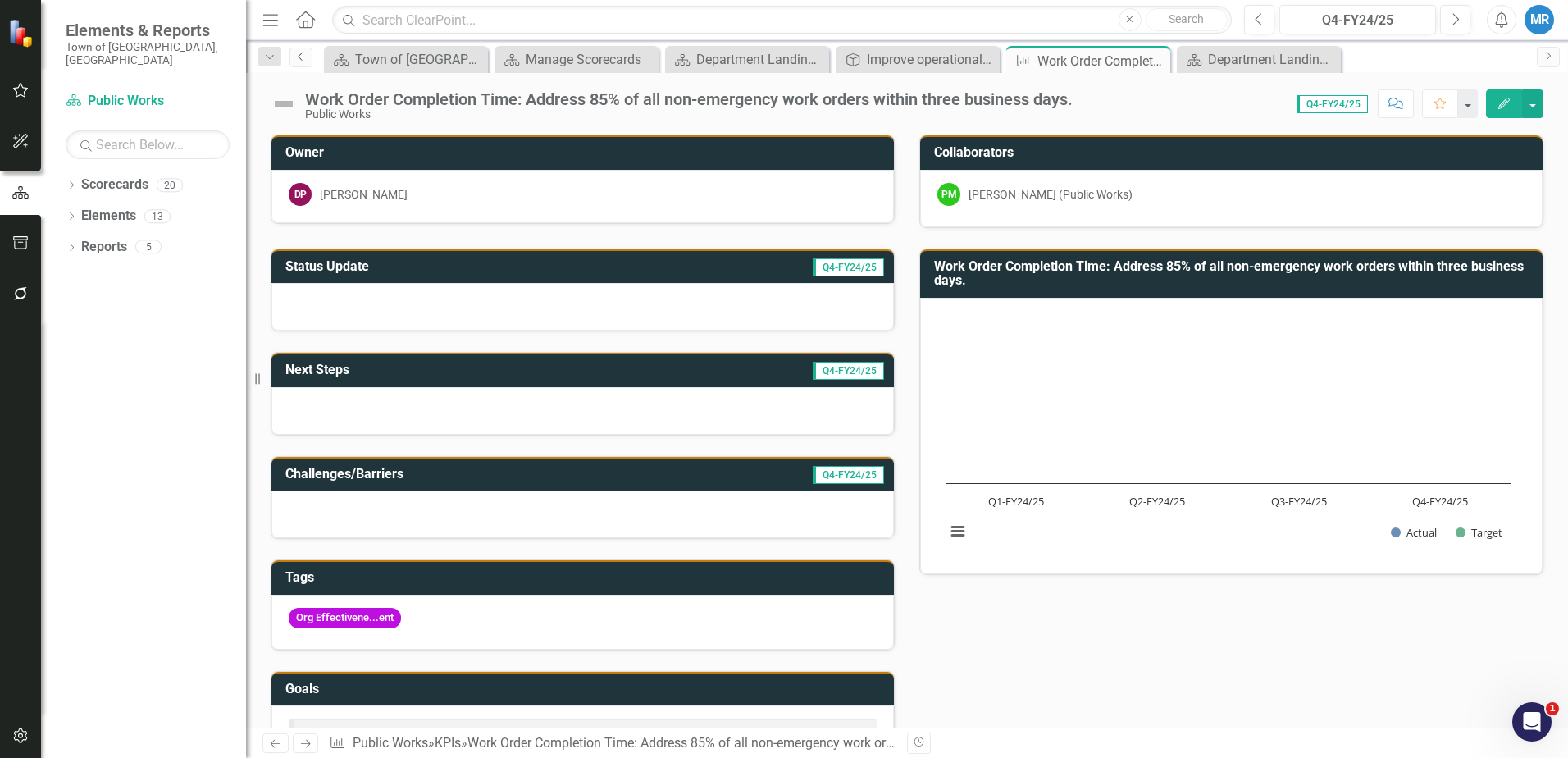
click at [306, 56] on icon "Previous" at bounding box center [301, 57] width 13 height 10
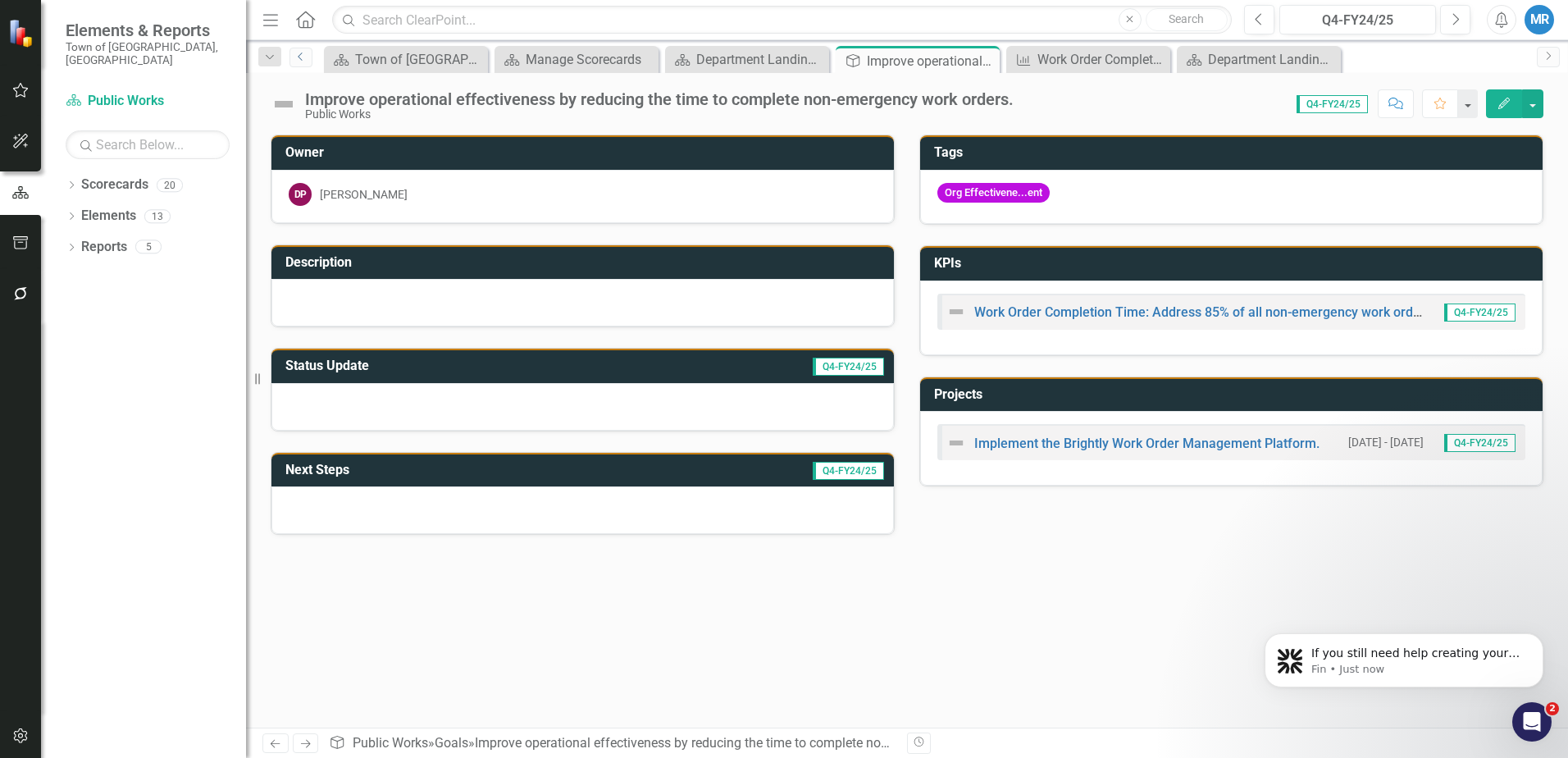
scroll to position [316, 0]
click at [1539, 99] on button "button" at bounding box center [1532, 104] width 21 height 29
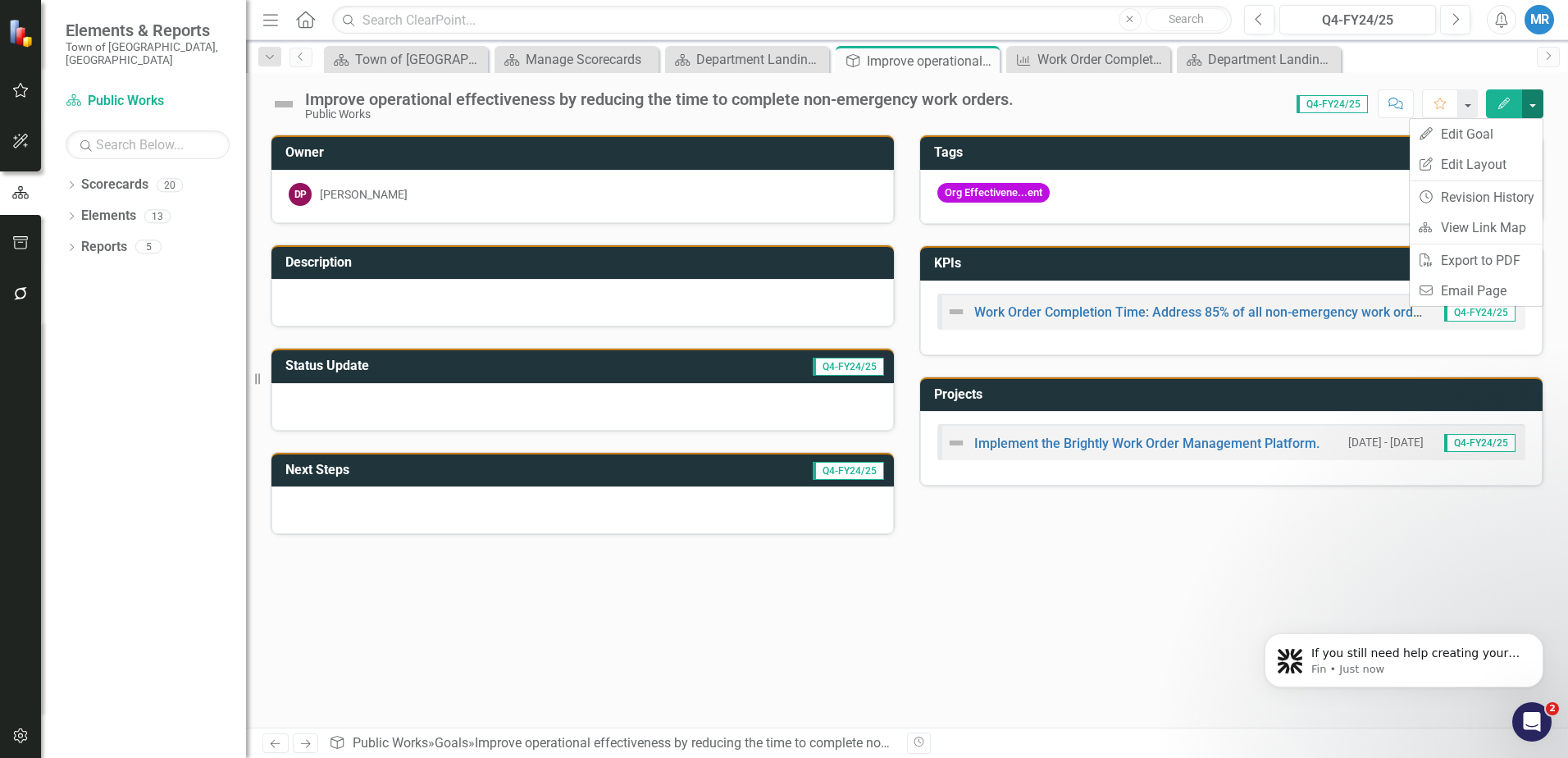
click at [1539, 99] on button "button" at bounding box center [1532, 104] width 21 height 29
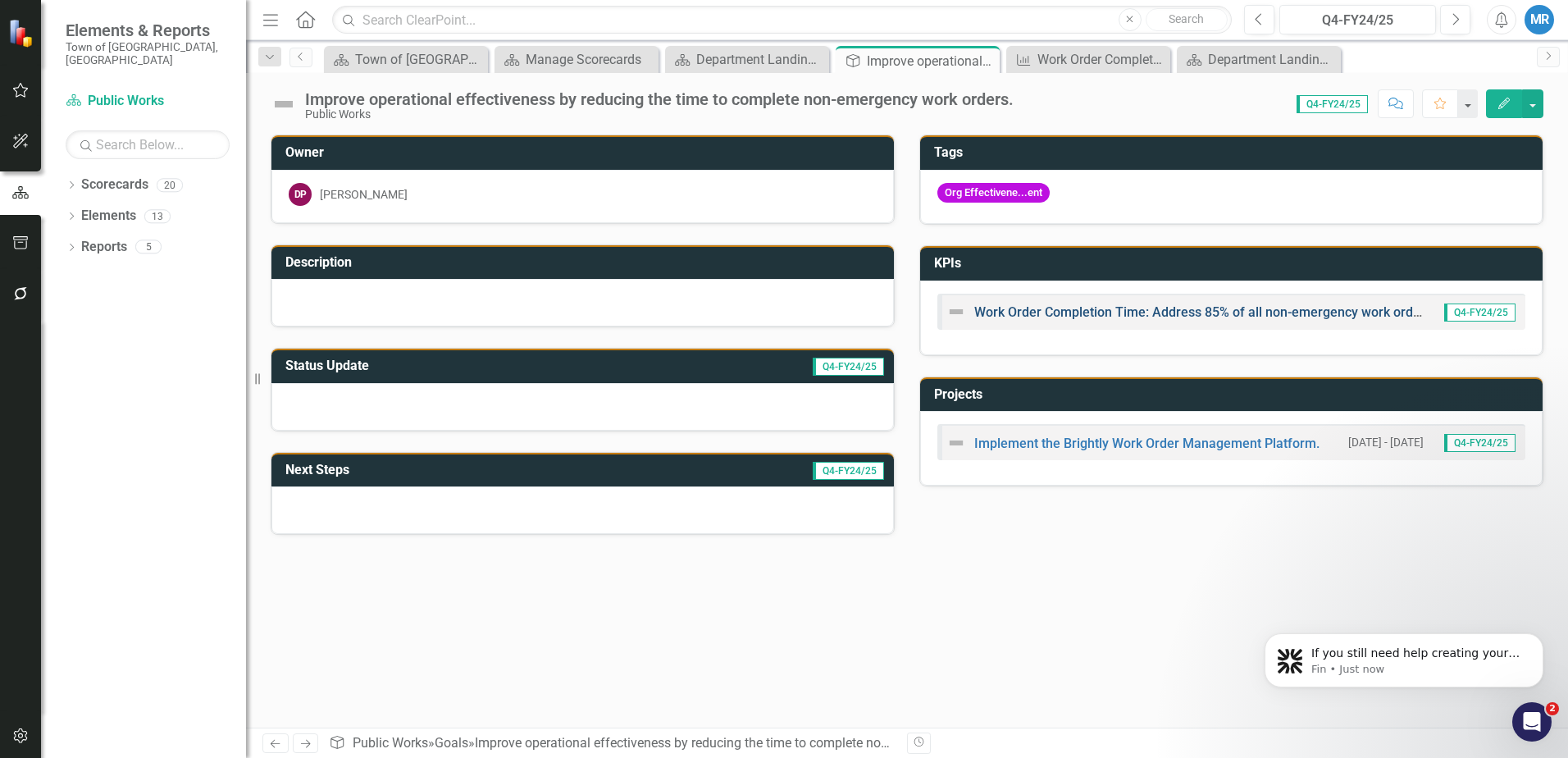
click at [1103, 312] on link "Work Order Completion Time: Address 85% of all non-emergency work orders within…" at bounding box center [1284, 312] width 621 height 15
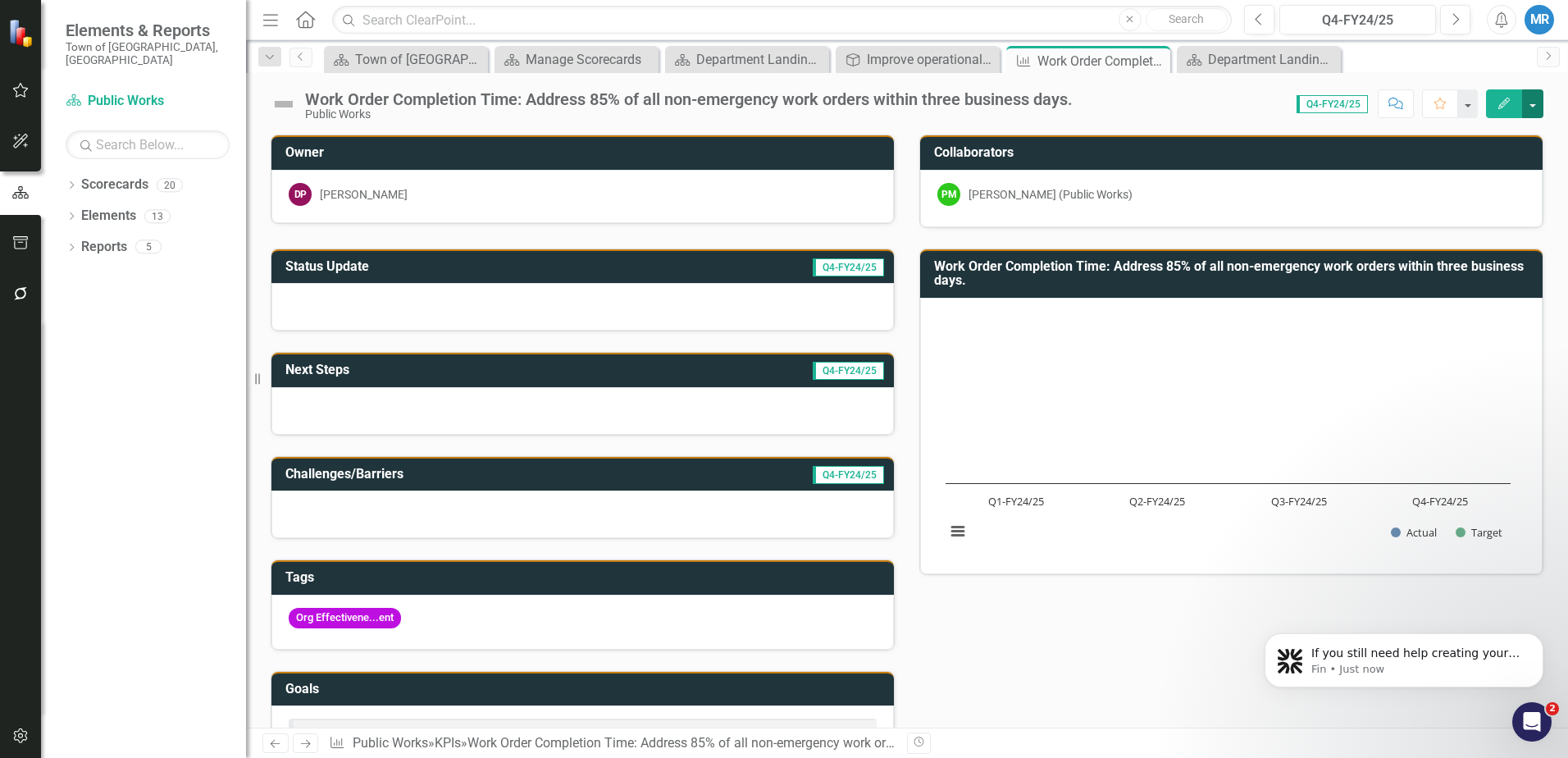
click at [1535, 104] on button "button" at bounding box center [1532, 104] width 21 height 29
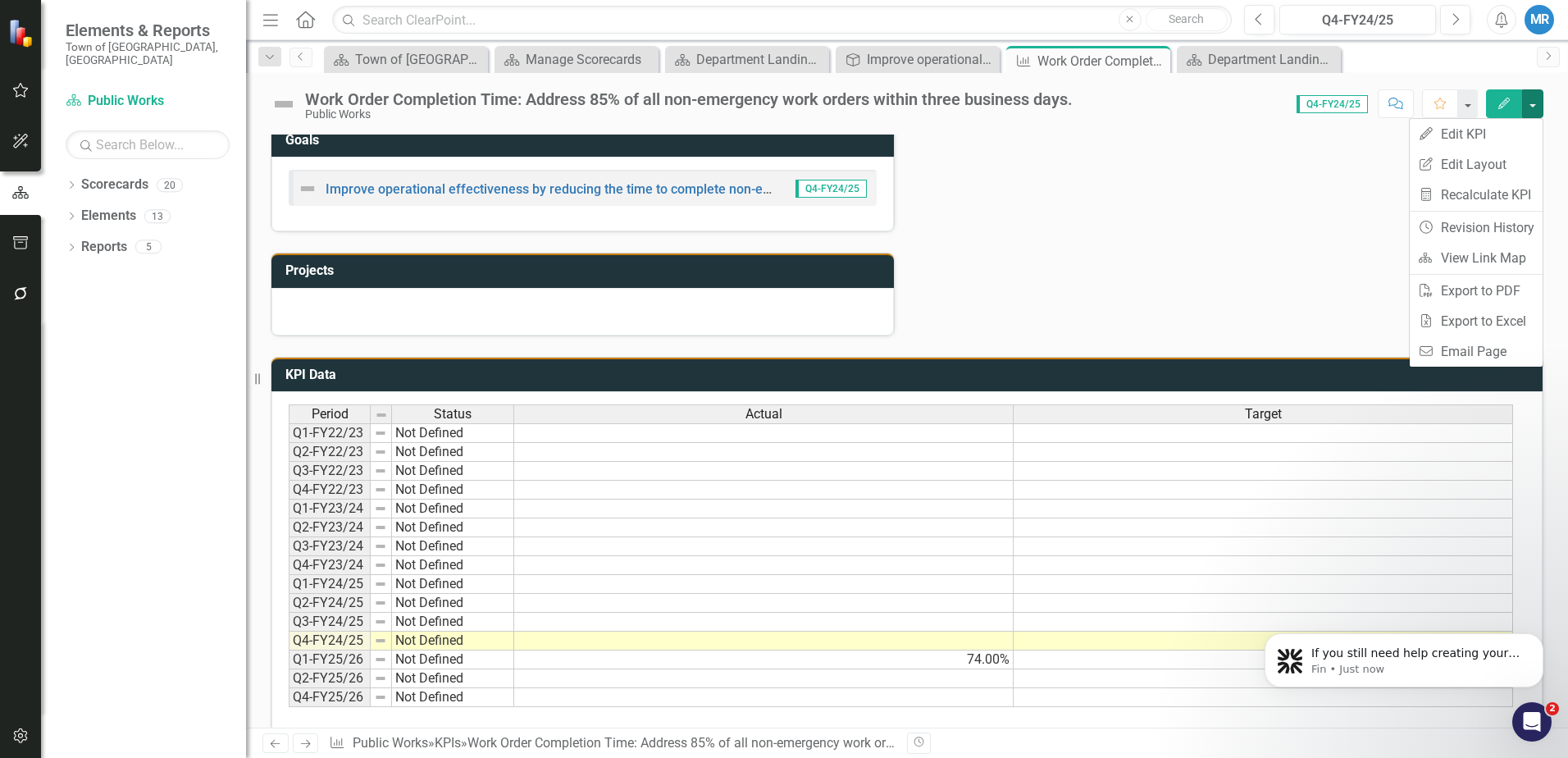
scroll to position [572, 0]
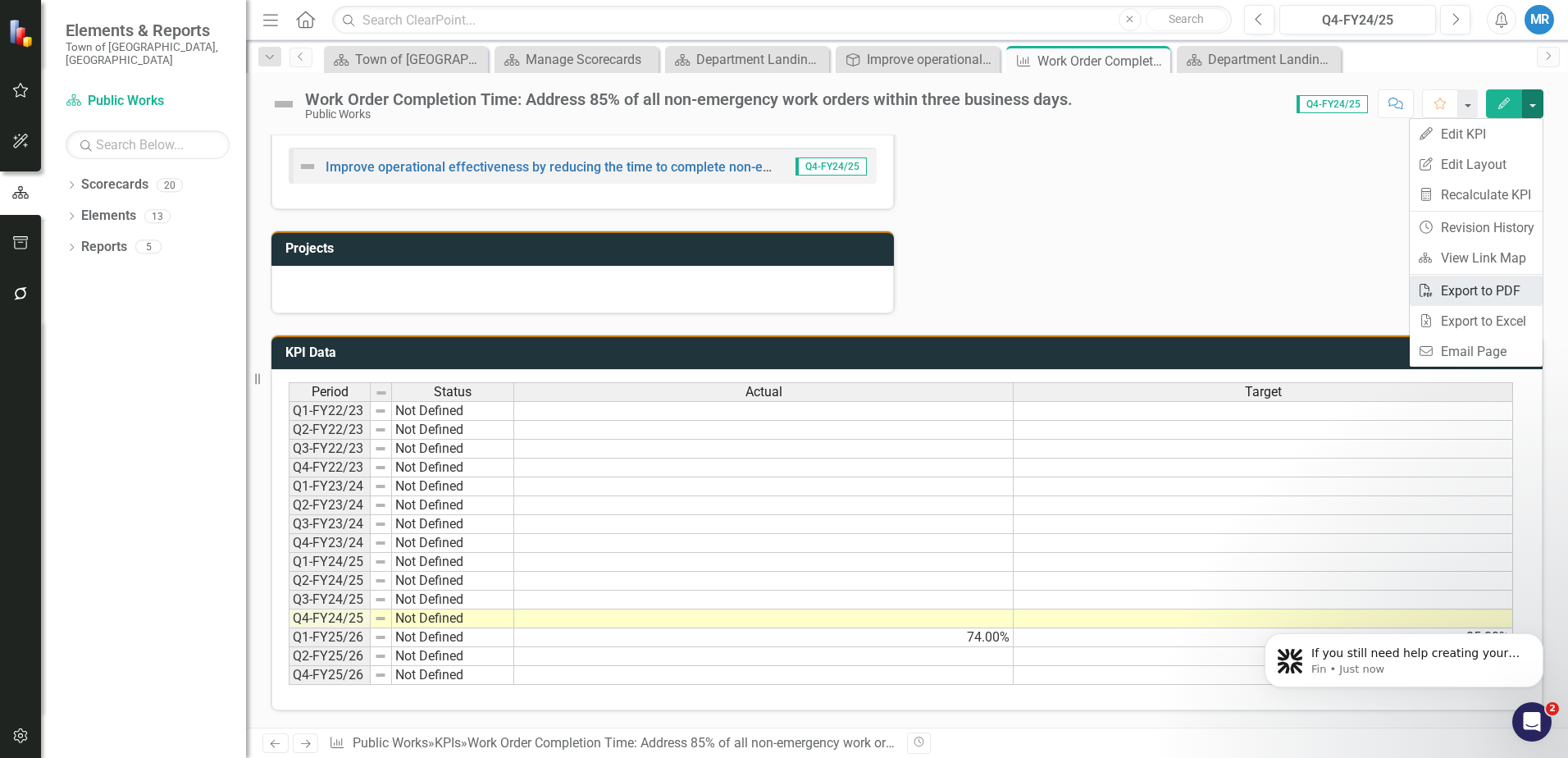
click at [1475, 291] on link "PDF Export to PDF" at bounding box center [1476, 291] width 133 height 31
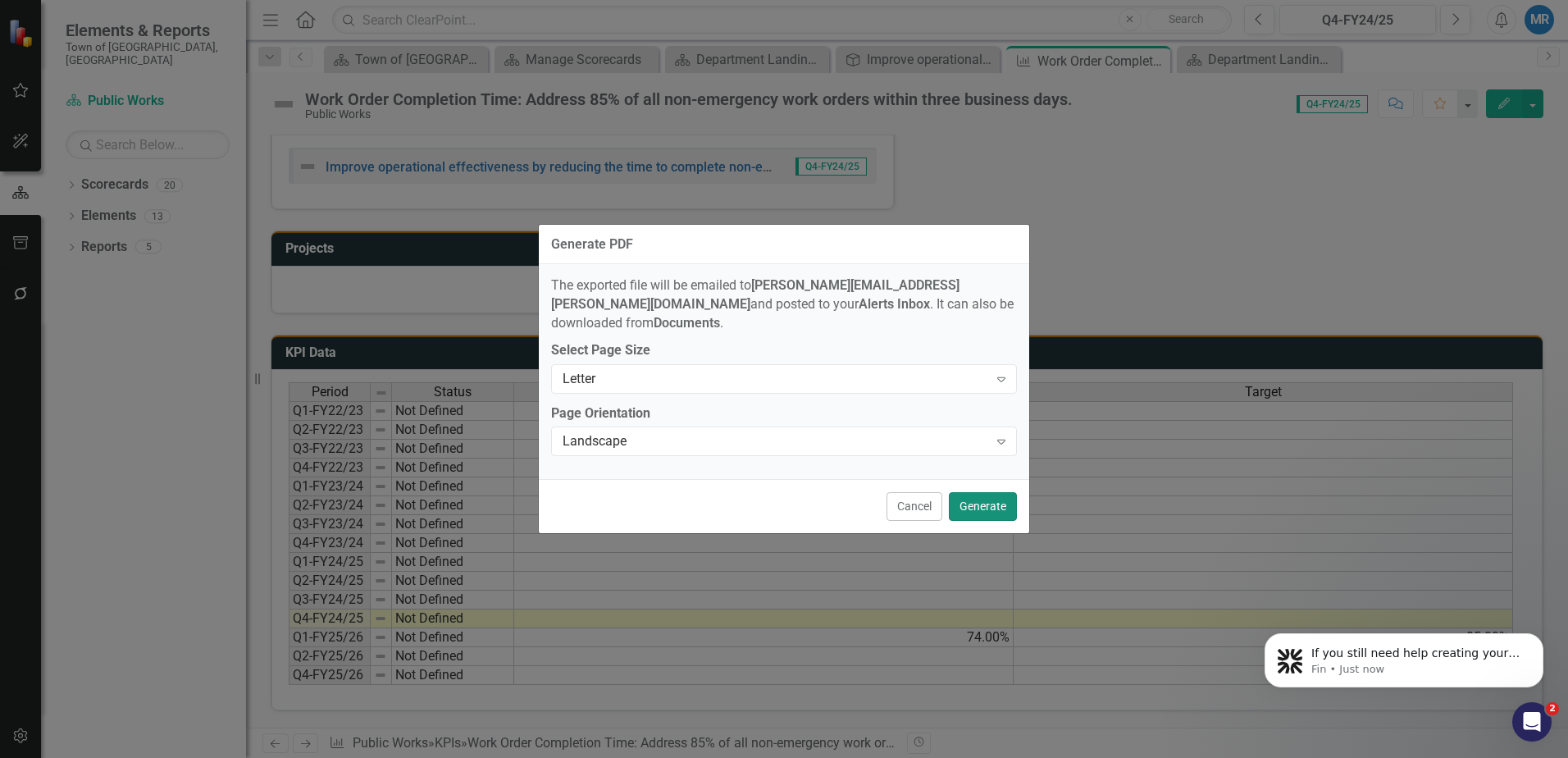
click at [994, 497] on button "Generate" at bounding box center [983, 506] width 68 height 29
